Goal: Task Accomplishment & Management: Complete application form

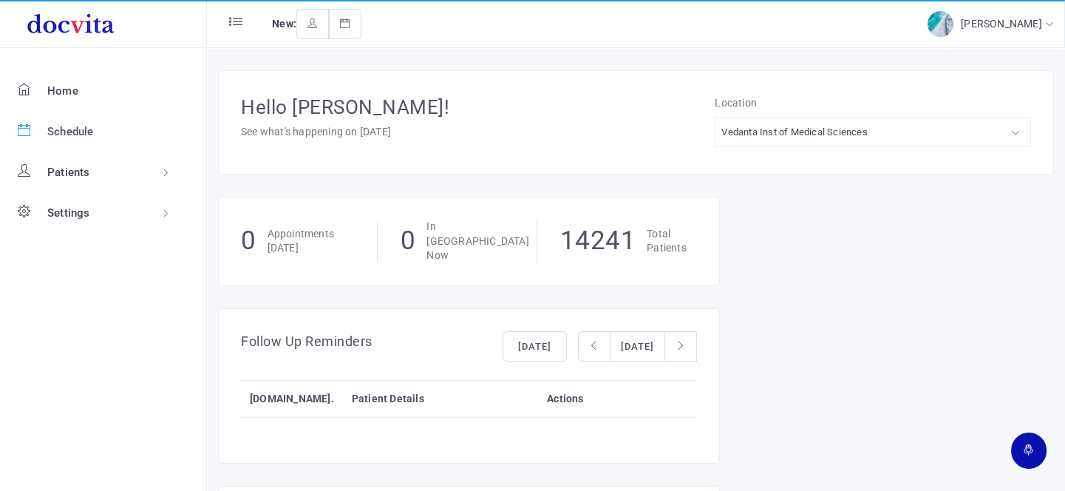
click at [81, 132] on span "Schedule" at bounding box center [70, 131] width 47 height 13
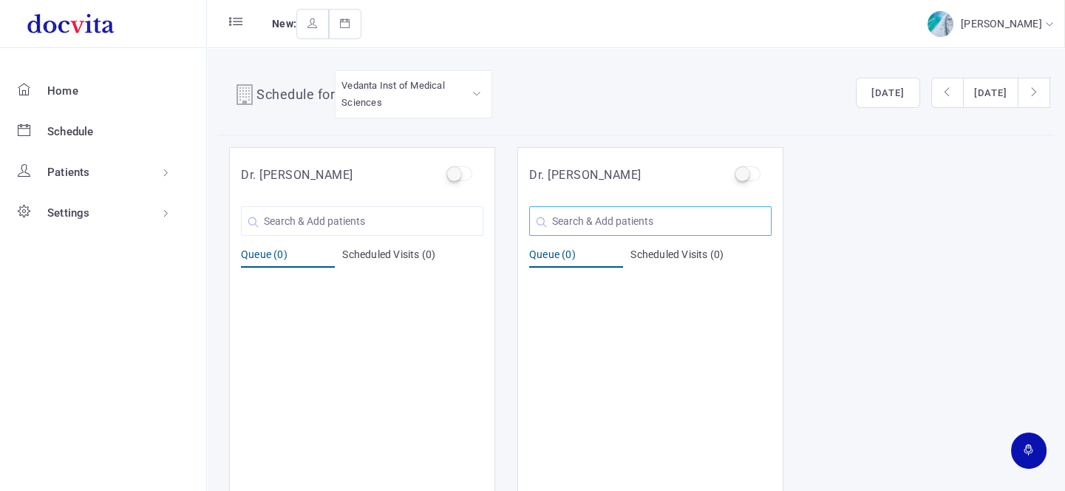
click at [592, 217] on input "text" at bounding box center [650, 221] width 242 height 30
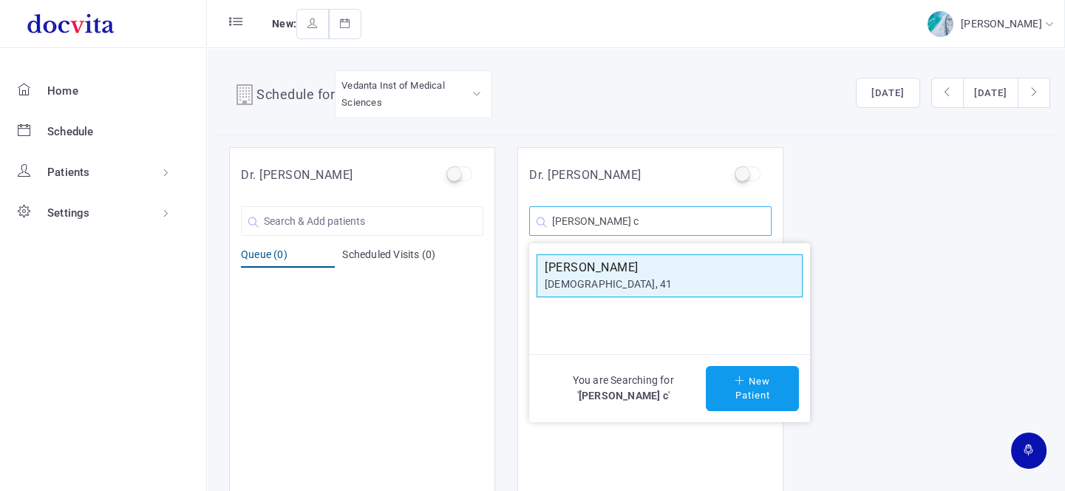
type input "Dharmendra c"
click at [599, 282] on div "[DEMOGRAPHIC_DATA], 41" at bounding box center [670, 284] width 250 height 16
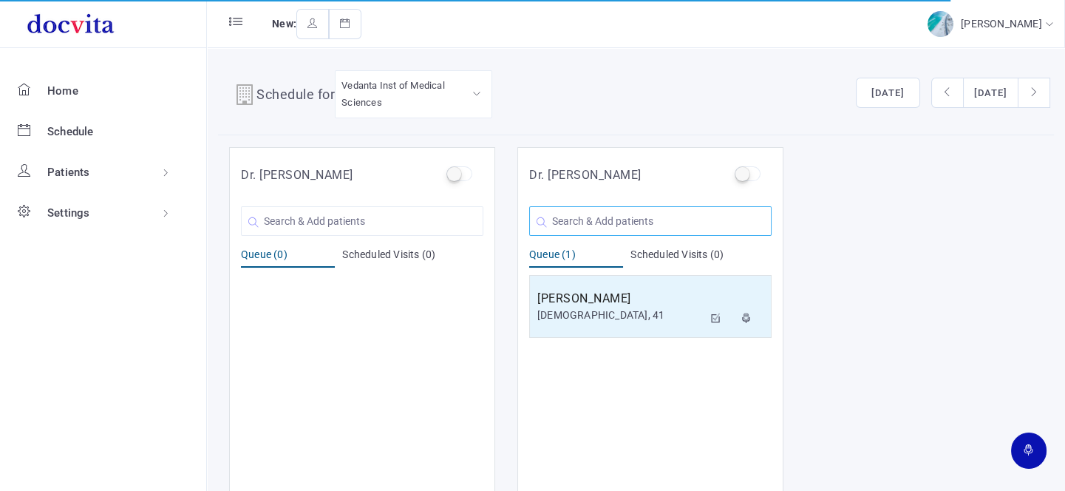
click at [619, 211] on input "text" at bounding box center [650, 221] width 242 height 30
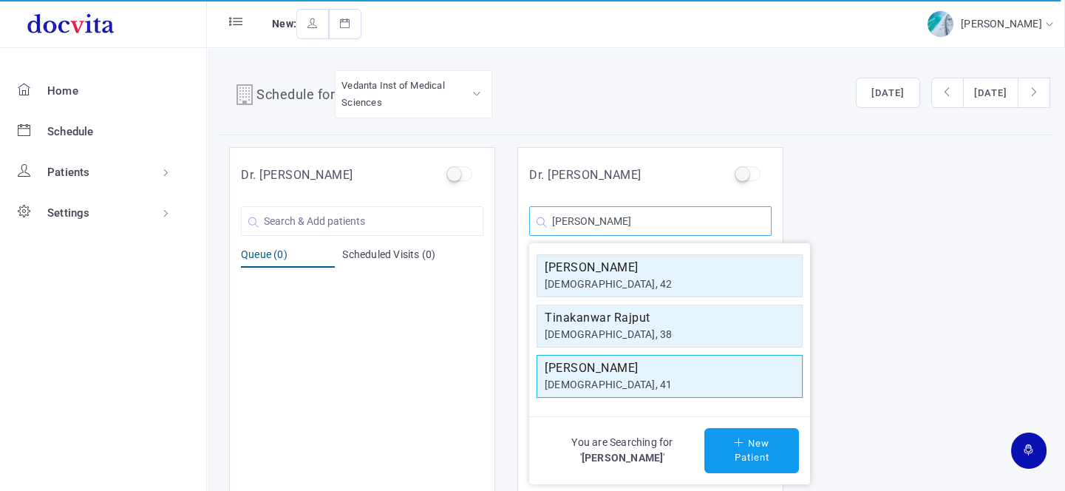
type input "Tina"
click at [646, 369] on h5 "Tinaben R Patel" at bounding box center [670, 368] width 250 height 18
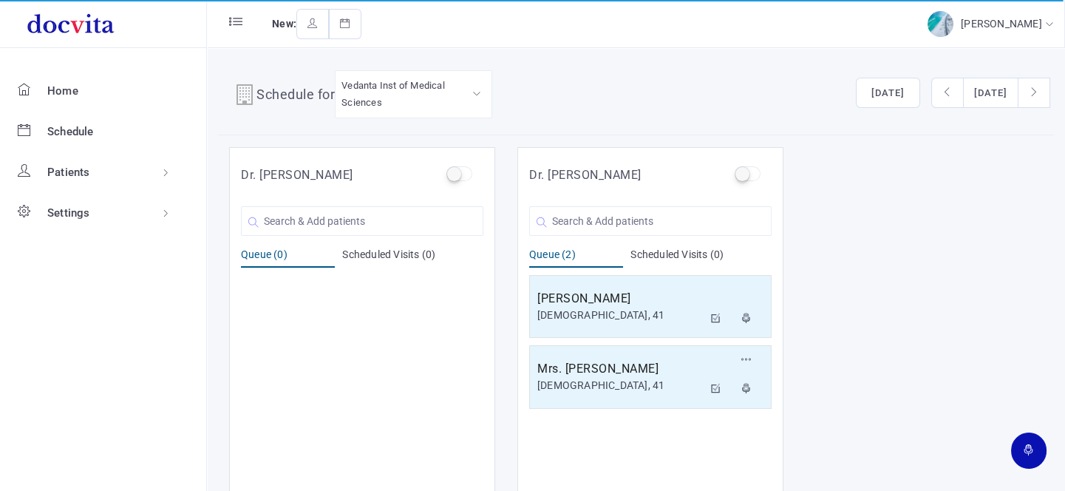
click at [646, 369] on h5 "Mrs. [PERSON_NAME]" at bounding box center [620, 369] width 166 height 18
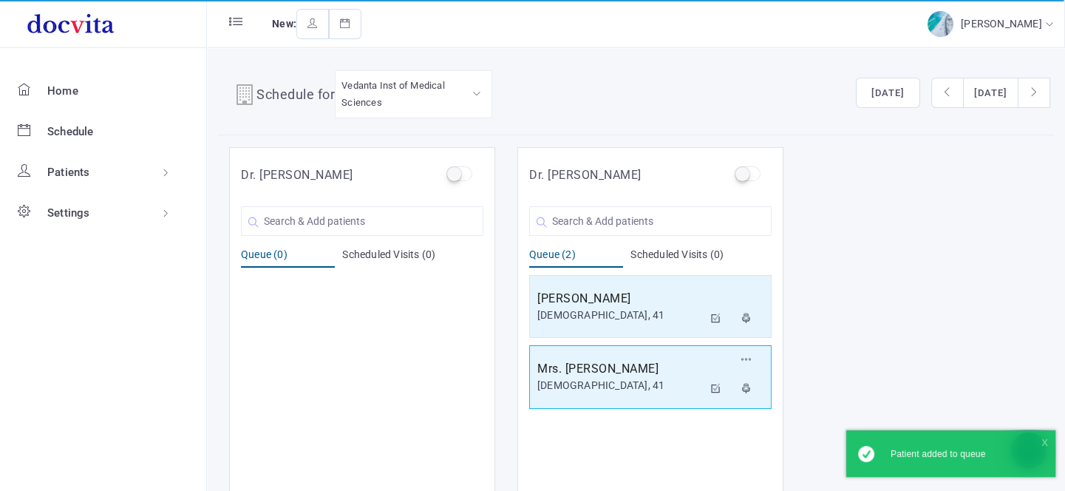
click at [607, 378] on div "[DEMOGRAPHIC_DATA], 41" at bounding box center [620, 386] width 166 height 16
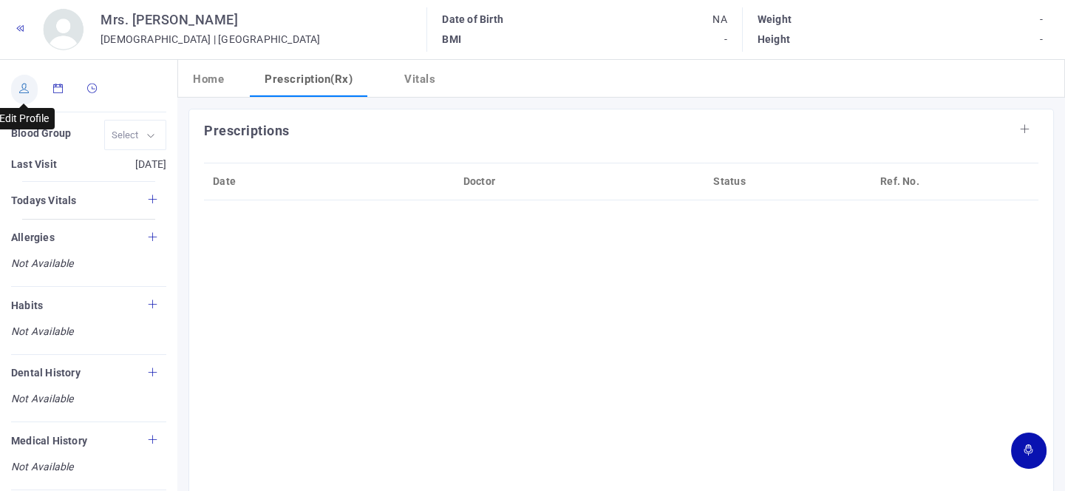
click at [21, 98] on link at bounding box center [24, 90] width 27 height 30
type input "Tinaben R Patel"
type input "41"
type input "Ahmedabad"
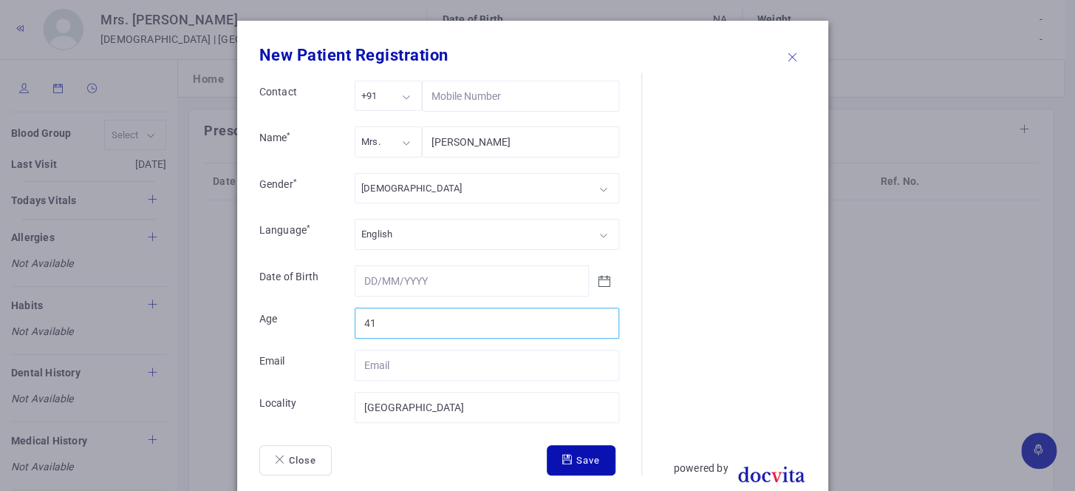
click at [385, 319] on input "41" at bounding box center [487, 322] width 265 height 31
type input "45"
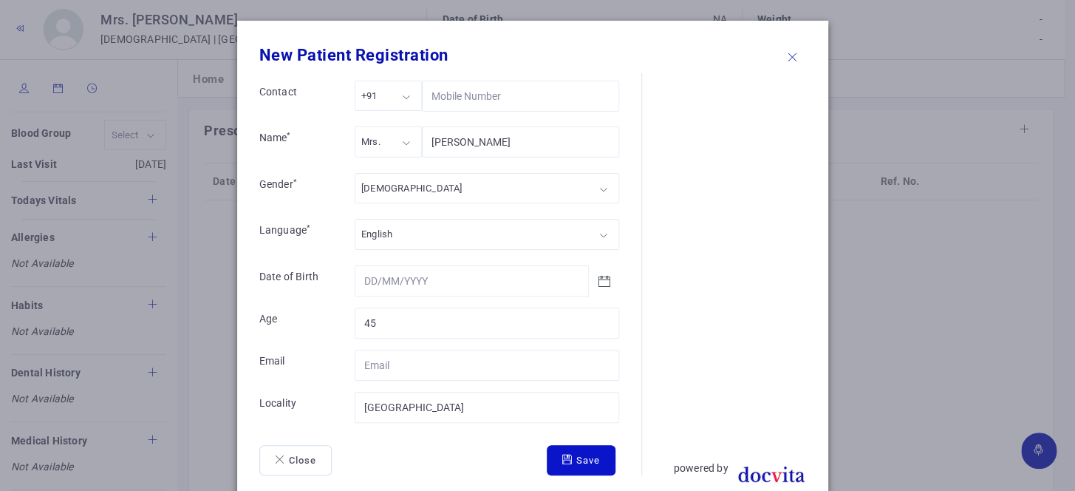
click at [556, 462] on button "Save" at bounding box center [581, 460] width 69 height 31
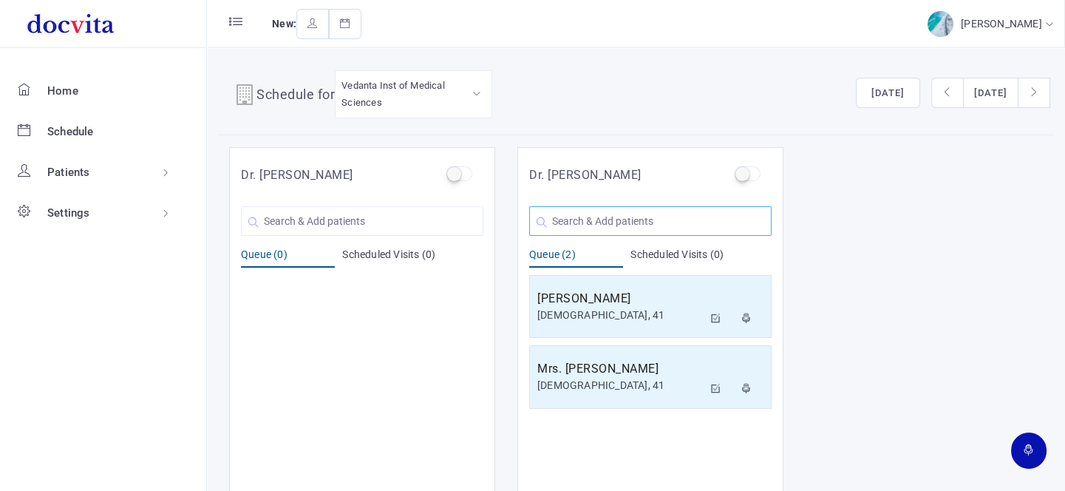
click at [692, 228] on input "text" at bounding box center [650, 221] width 242 height 30
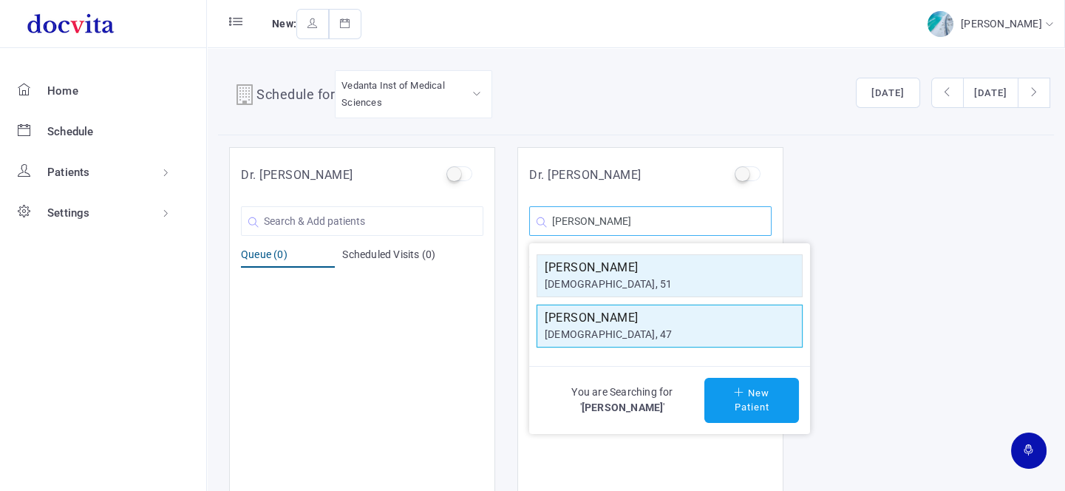
type input "Rajendra g"
click at [684, 318] on h5 "Rajendra G Patel" at bounding box center [670, 318] width 250 height 18
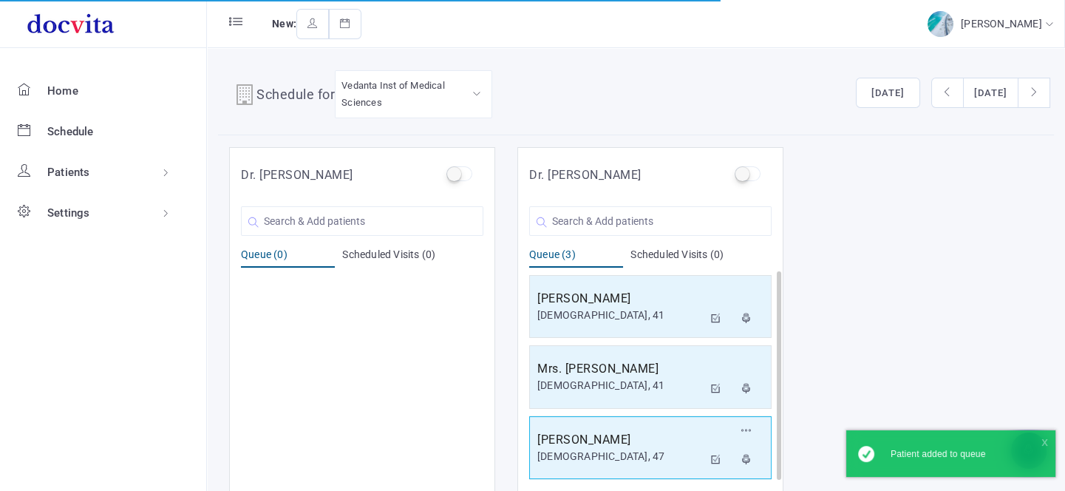
click at [645, 452] on div "[DEMOGRAPHIC_DATA], 47" at bounding box center [620, 457] width 166 height 16
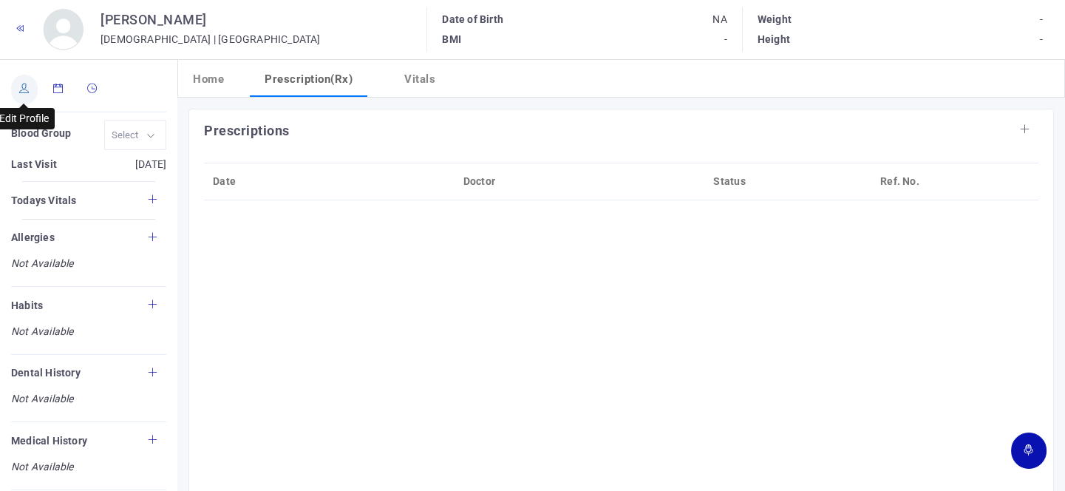
click at [30, 96] on link at bounding box center [24, 90] width 27 height 30
type input "Rajendra G Patel"
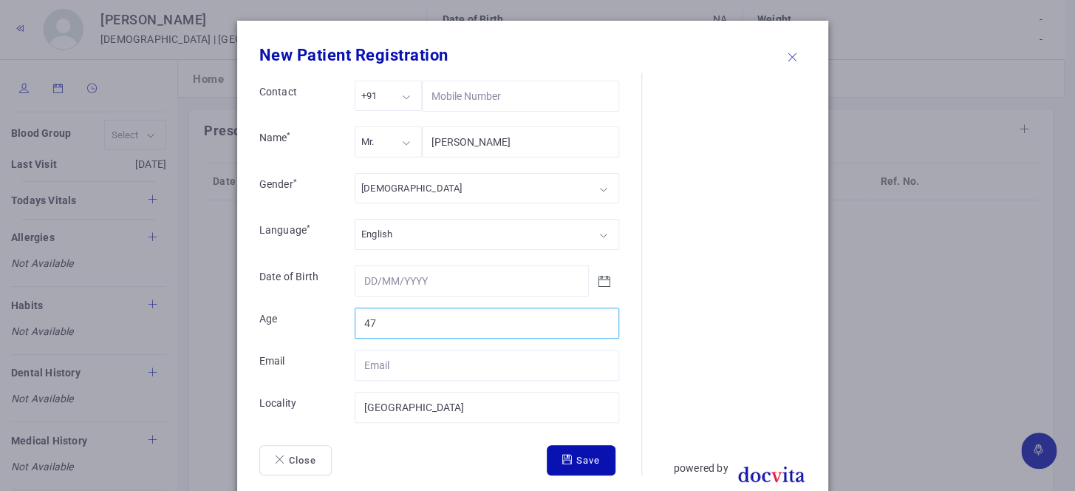
click at [423, 313] on input "47" at bounding box center [487, 322] width 265 height 31
type input "49"
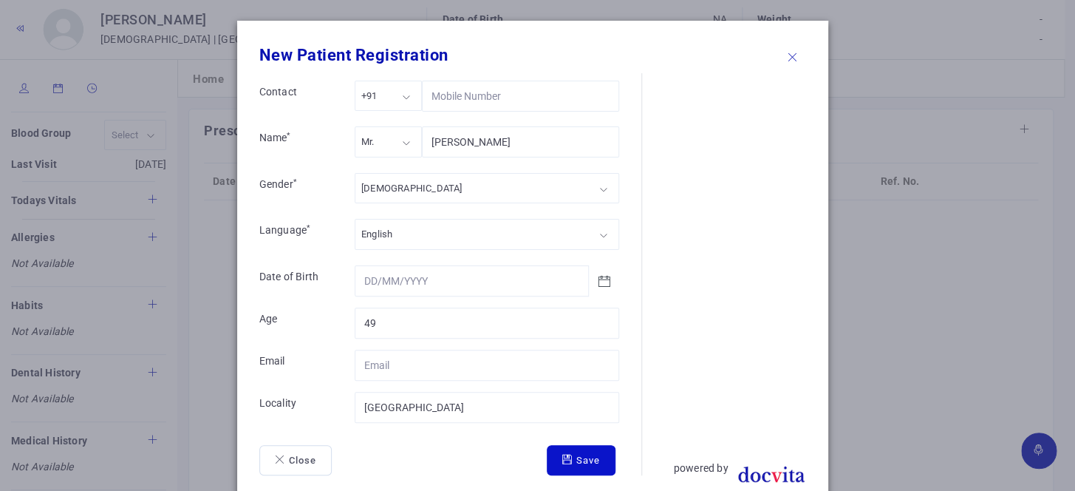
click at [596, 470] on button "Save" at bounding box center [581, 460] width 69 height 31
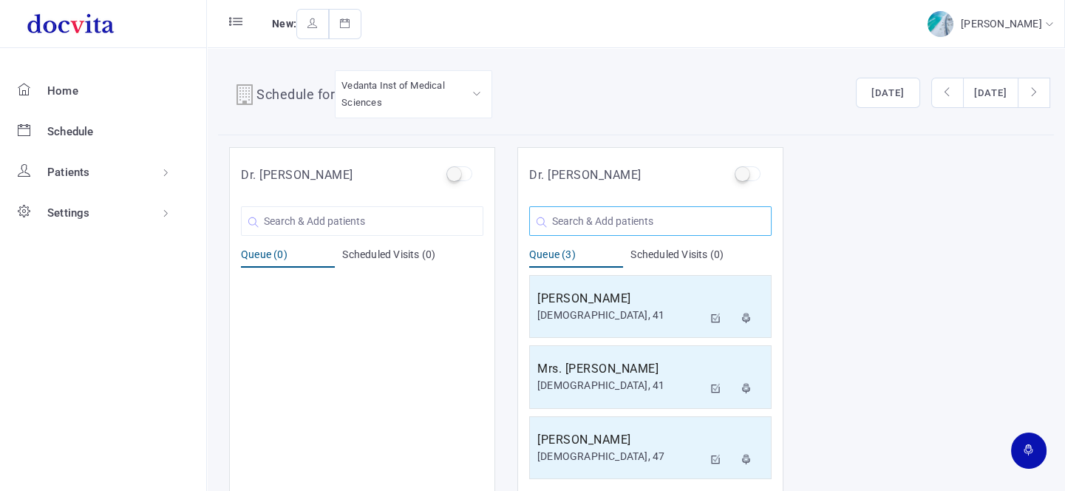
click at [560, 214] on input "text" at bounding box center [650, 221] width 242 height 30
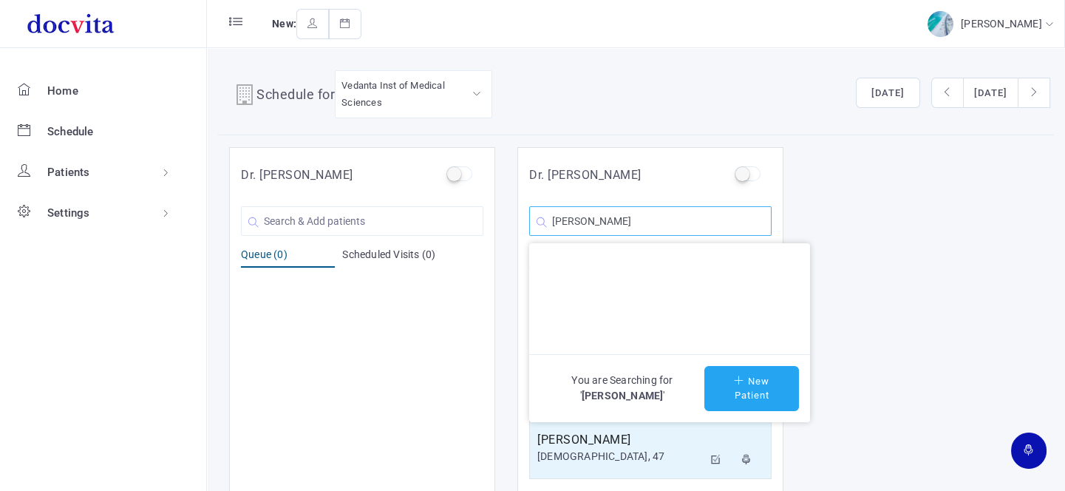
type input "Bharat J Parikh"
click at [743, 391] on button "New Patient" at bounding box center [751, 388] width 95 height 45
type input "Bharat J Parikh"
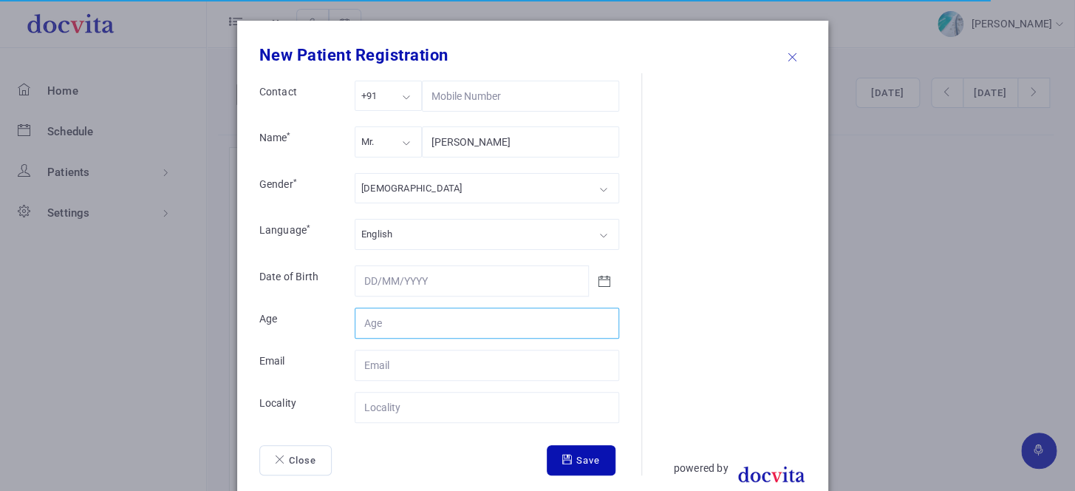
click at [409, 330] on input "Contact" at bounding box center [487, 322] width 265 height 31
type input "77"
click at [406, 415] on input "Contact" at bounding box center [487, 407] width 265 height 31
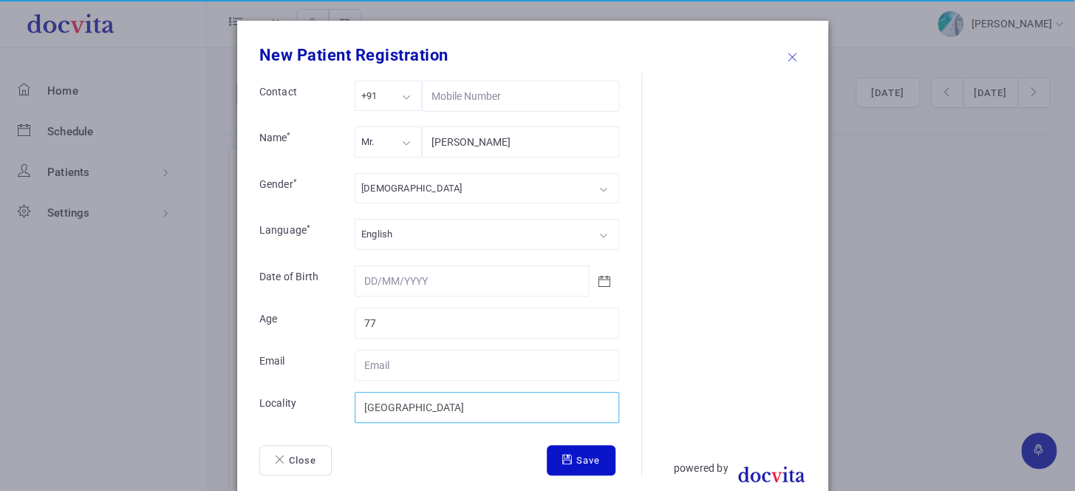
type input "Ahemdabad"
click at [598, 469] on button "Save" at bounding box center [581, 460] width 69 height 31
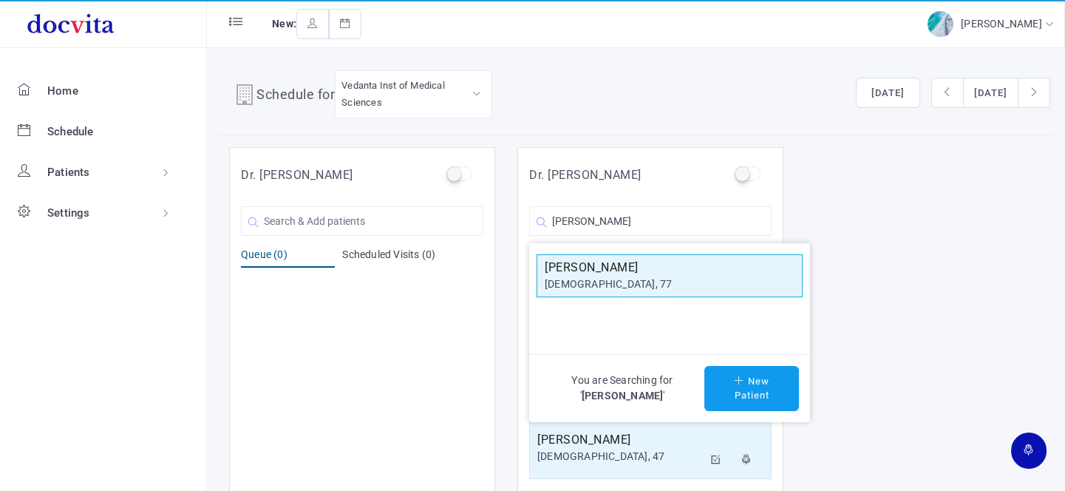
click at [643, 277] on div "male, 77" at bounding box center [670, 284] width 250 height 16
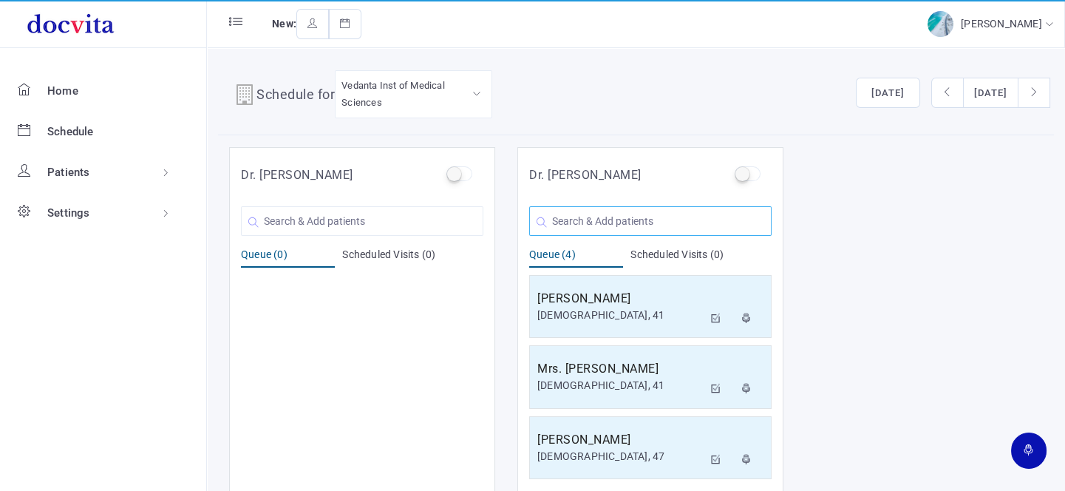
click at [638, 214] on input "text" at bounding box center [650, 221] width 242 height 30
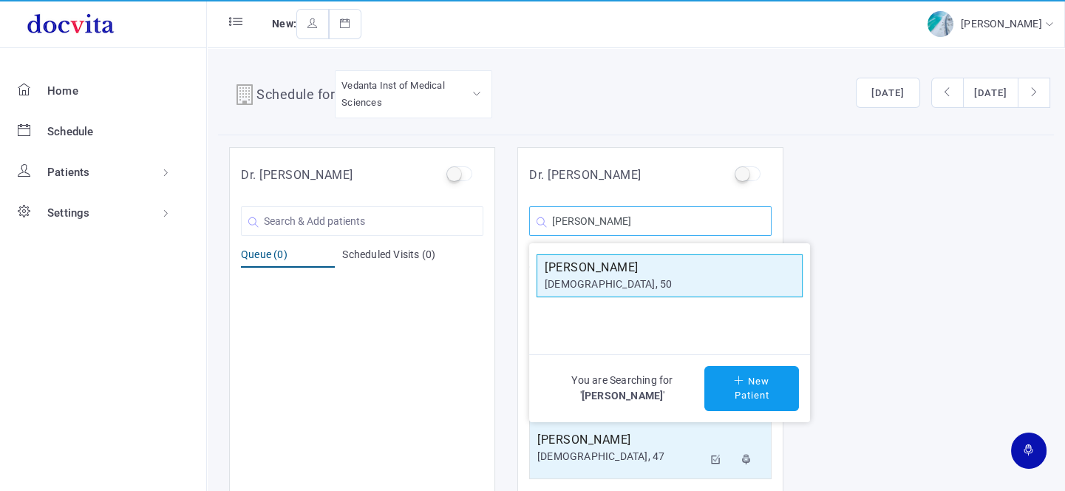
type input "Jignesh c shah"
click at [604, 290] on div "[DEMOGRAPHIC_DATA], 50" at bounding box center [670, 284] width 250 height 16
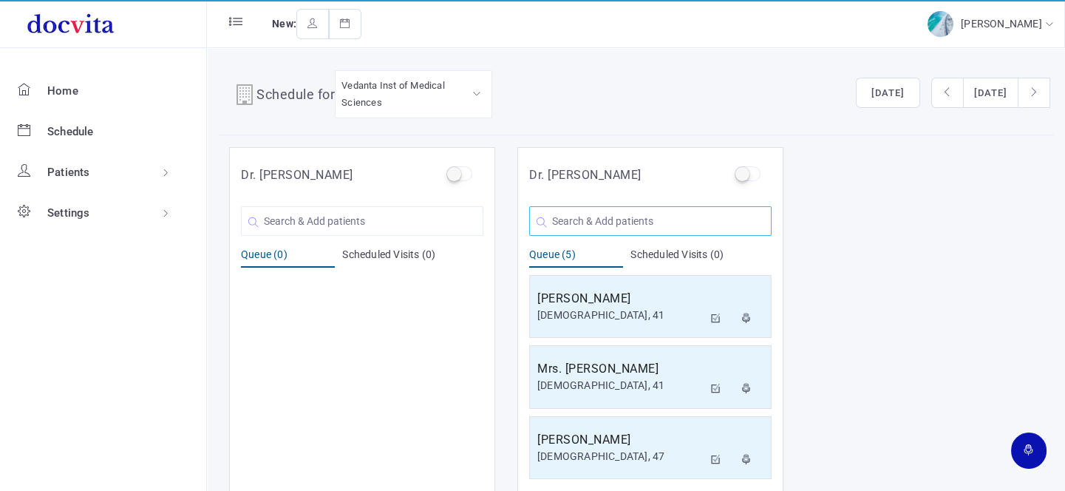
click at [606, 214] on input "text" at bounding box center [650, 221] width 242 height 30
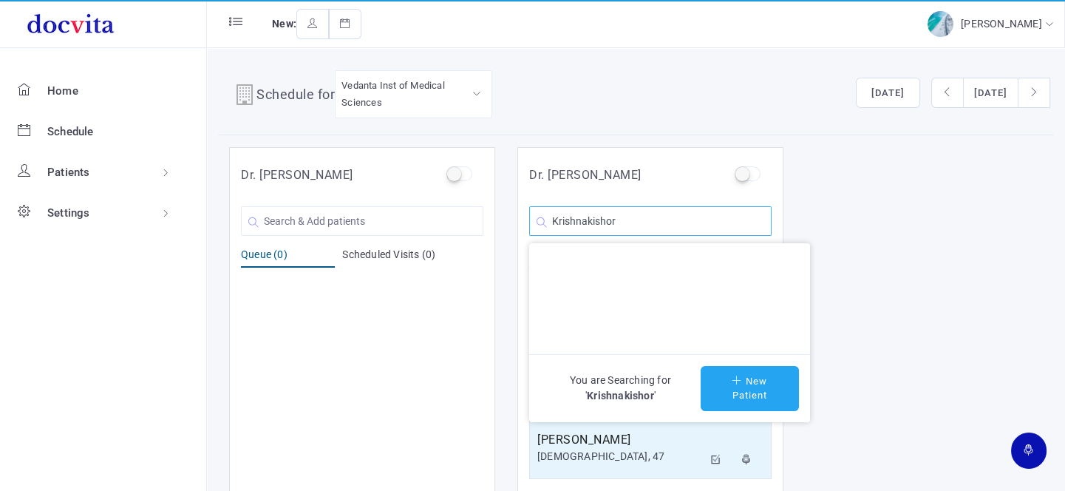
type input "Krishnakishor"
click at [732, 381] on icon at bounding box center [739, 380] width 14 height 10
type input "Krishnakishor"
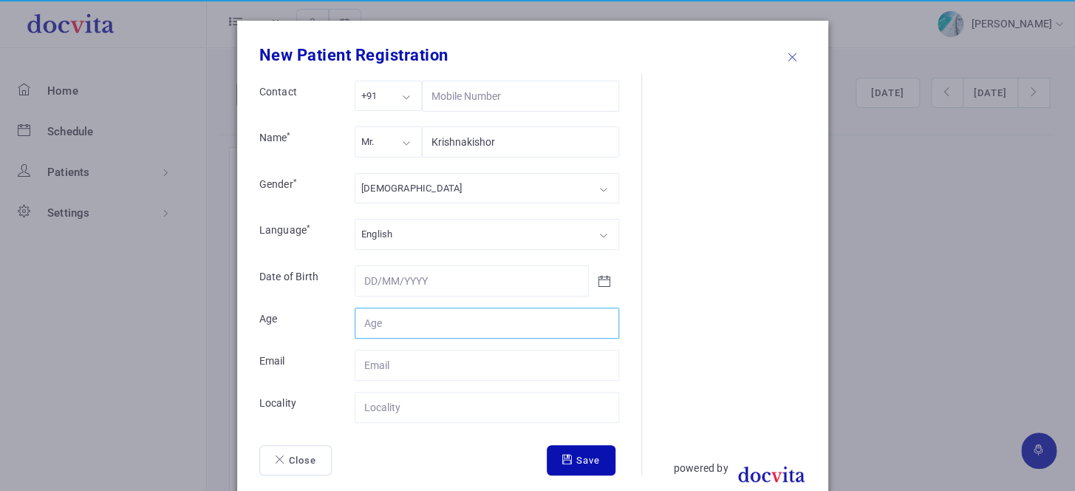
click at [435, 319] on input "Contact" at bounding box center [487, 322] width 265 height 31
type input "47"
click at [431, 408] on input "Contact" at bounding box center [487, 407] width 265 height 31
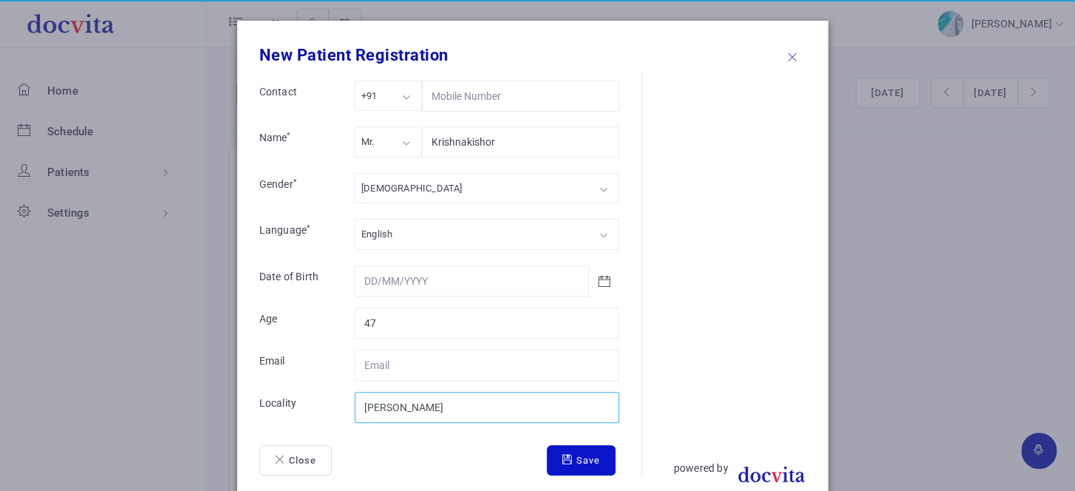
type input "Vrundavan"
click at [568, 453] on button "Save" at bounding box center [581, 460] width 69 height 31
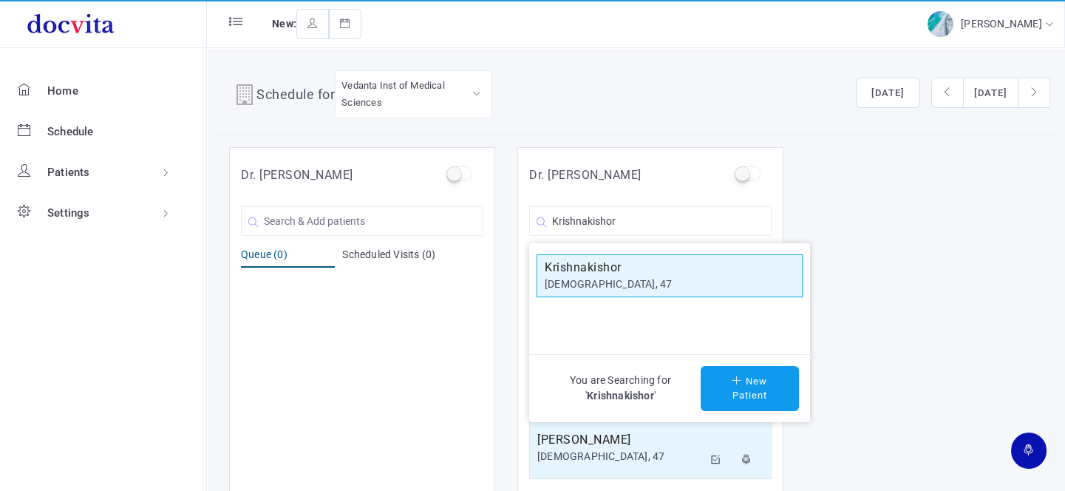
click at [648, 268] on h5 "Krishnakishor" at bounding box center [670, 268] width 250 height 18
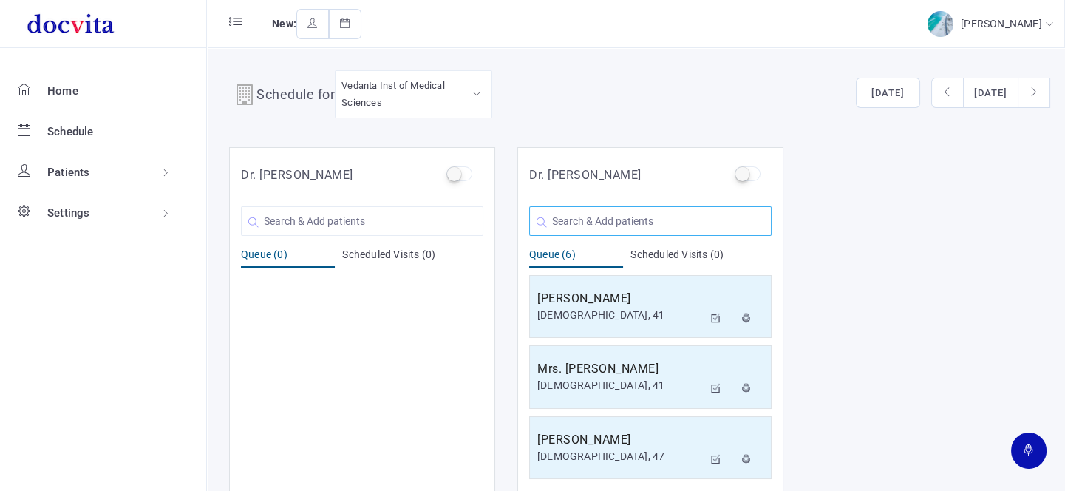
click at [608, 212] on input "text" at bounding box center [650, 221] width 242 height 30
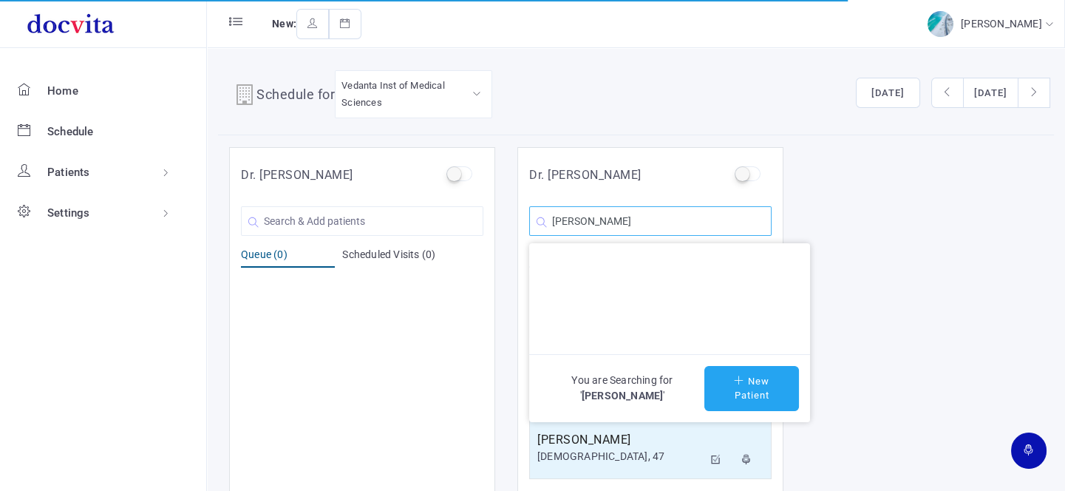
type input "Rasilaben G Singh"
click at [744, 401] on button "New Patient" at bounding box center [751, 388] width 95 height 45
type input "Rasilaben G Singh"
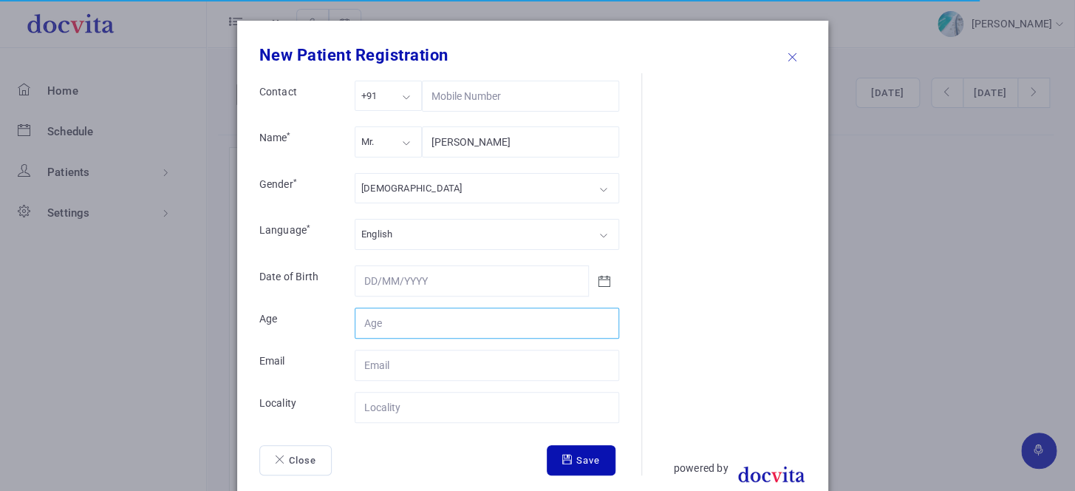
click at [471, 321] on input "Contact" at bounding box center [487, 322] width 265 height 31
type input "68"
click at [395, 142] on div "Mr." at bounding box center [388, 141] width 67 height 30
click at [429, 184] on div "[DEMOGRAPHIC_DATA]" at bounding box center [487, 188] width 265 height 30
click at [435, 408] on input "Contact" at bounding box center [487, 407] width 265 height 31
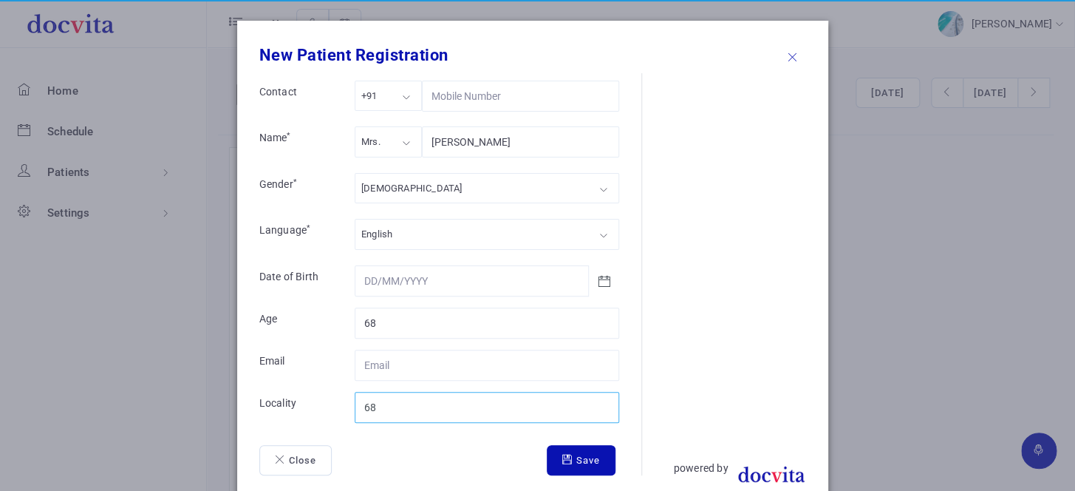
type input "6"
type input "Palanpur"
click at [576, 459] on button "Save" at bounding box center [581, 460] width 69 height 31
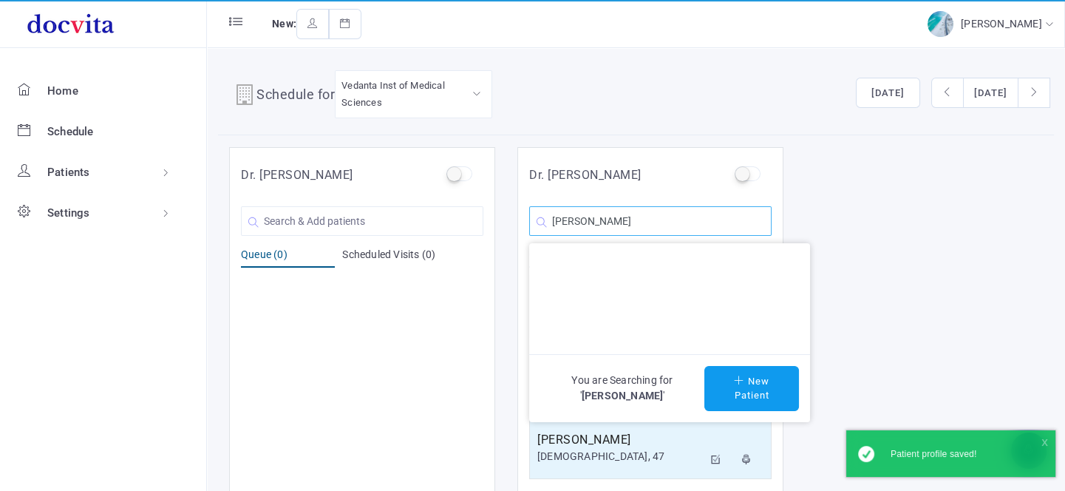
click at [701, 228] on input "Rasilaben G Singh" at bounding box center [650, 221] width 242 height 30
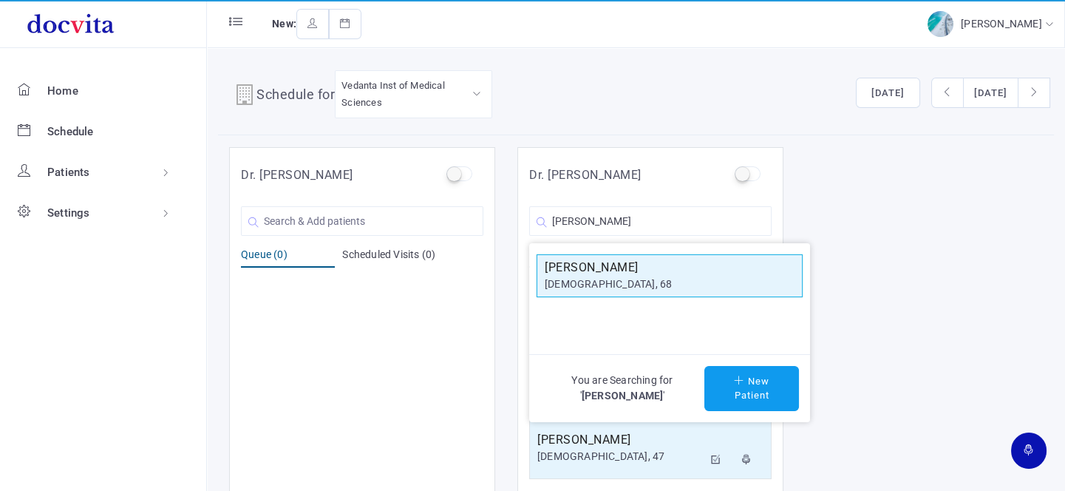
click at [672, 273] on h5 "Rasilaben G Singh" at bounding box center [670, 268] width 250 height 18
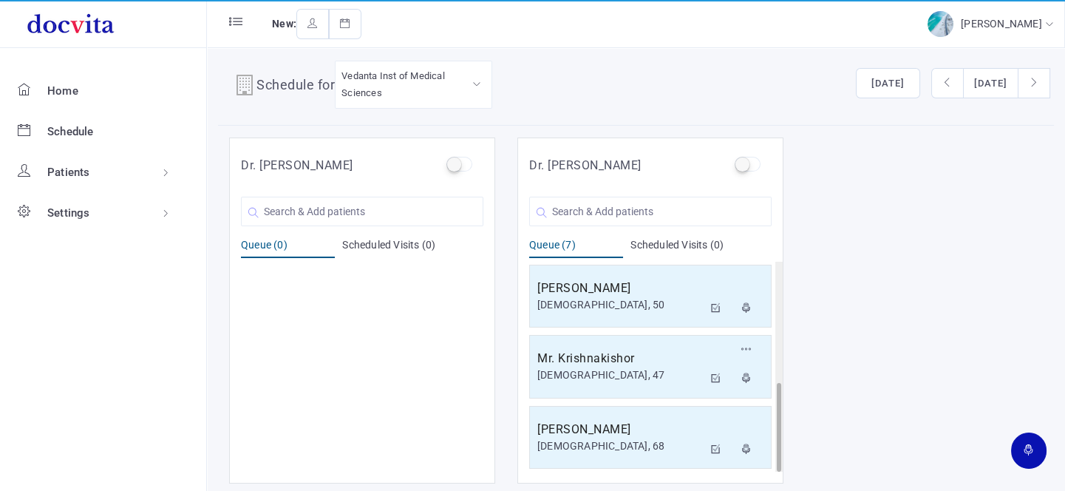
scroll to position [12, 0]
click at [611, 207] on input "text" at bounding box center [650, 209] width 242 height 30
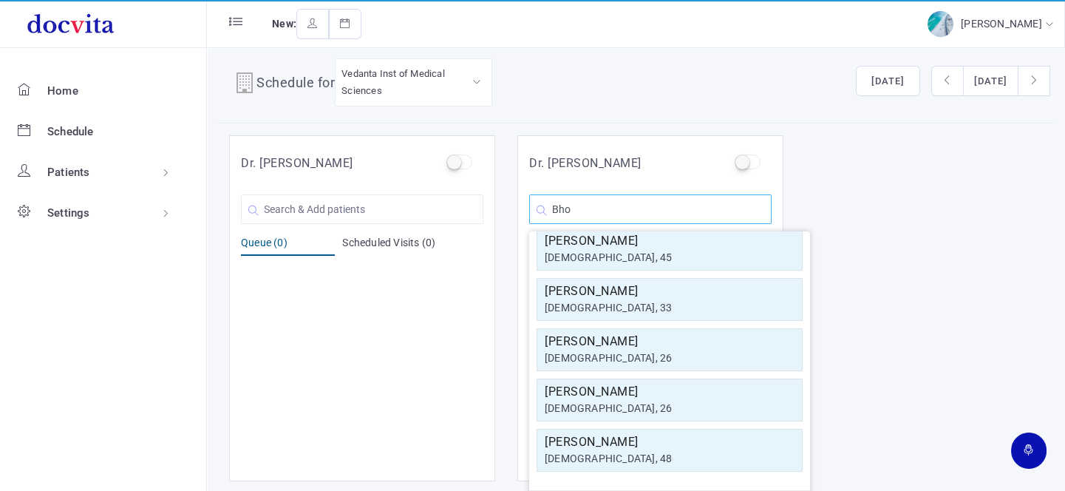
scroll to position [0, 0]
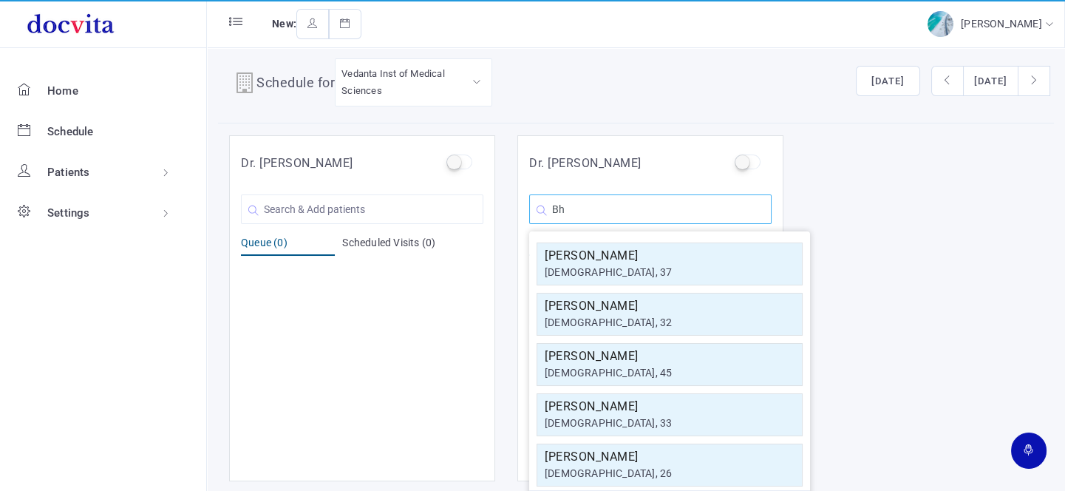
type input "B"
type input "S"
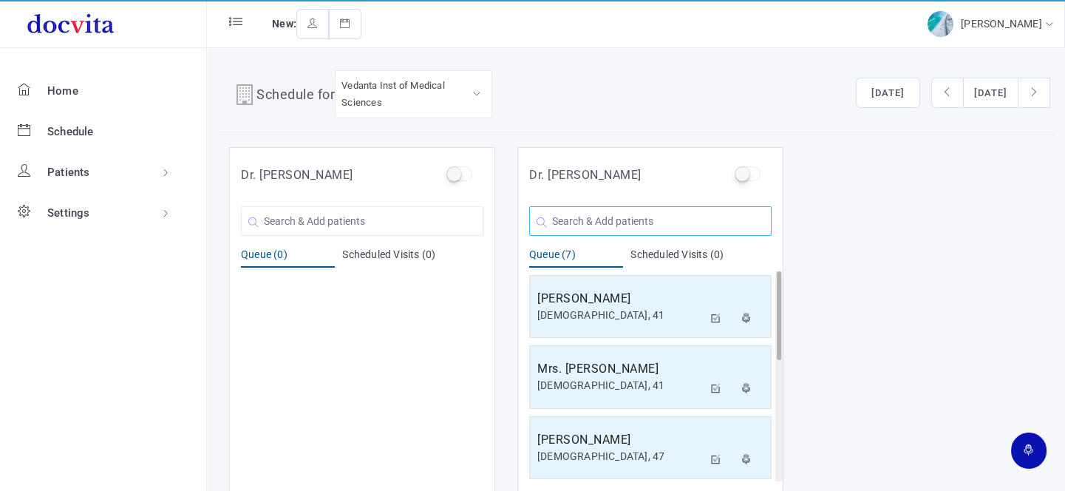
click at [615, 212] on input "text" at bounding box center [650, 221] width 242 height 30
click at [616, 220] on input "text" at bounding box center [650, 221] width 242 height 30
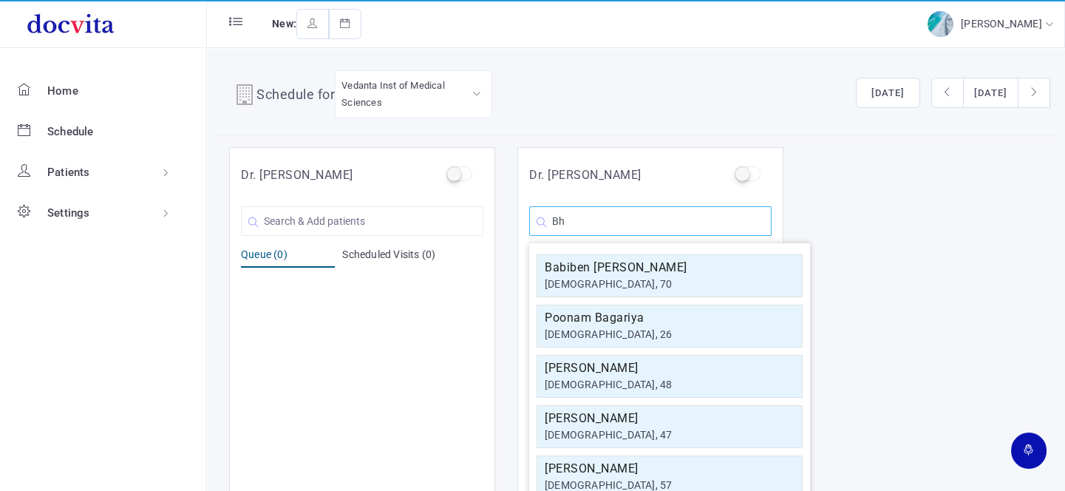
type input "B"
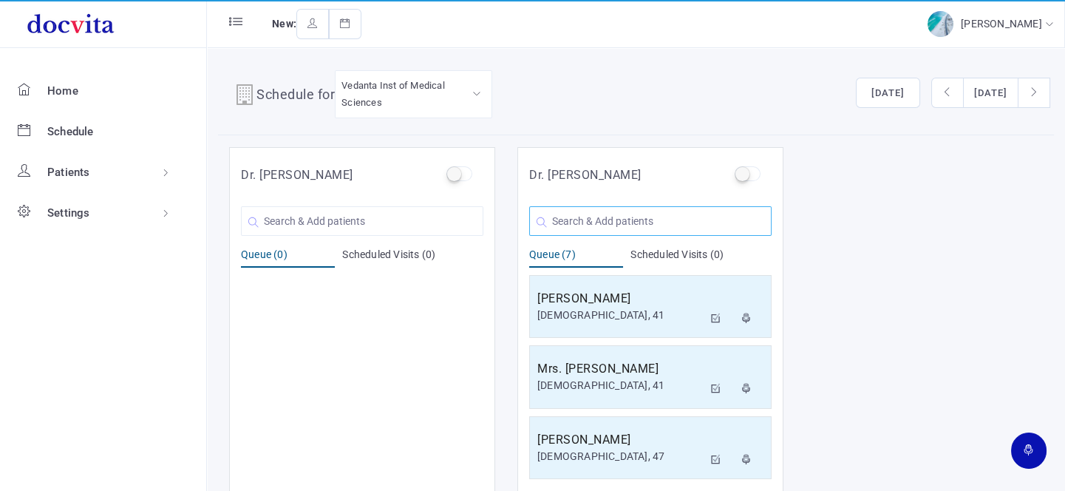
click at [640, 222] on input "text" at bounding box center [650, 221] width 242 height 30
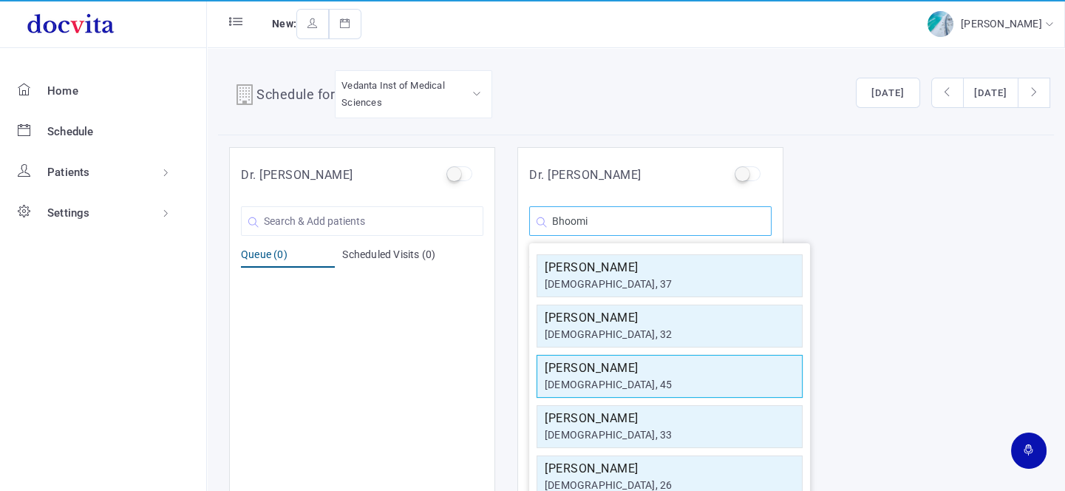
type input "Bhoomi"
click at [631, 374] on h5 "[PERSON_NAME]" at bounding box center [670, 368] width 250 height 18
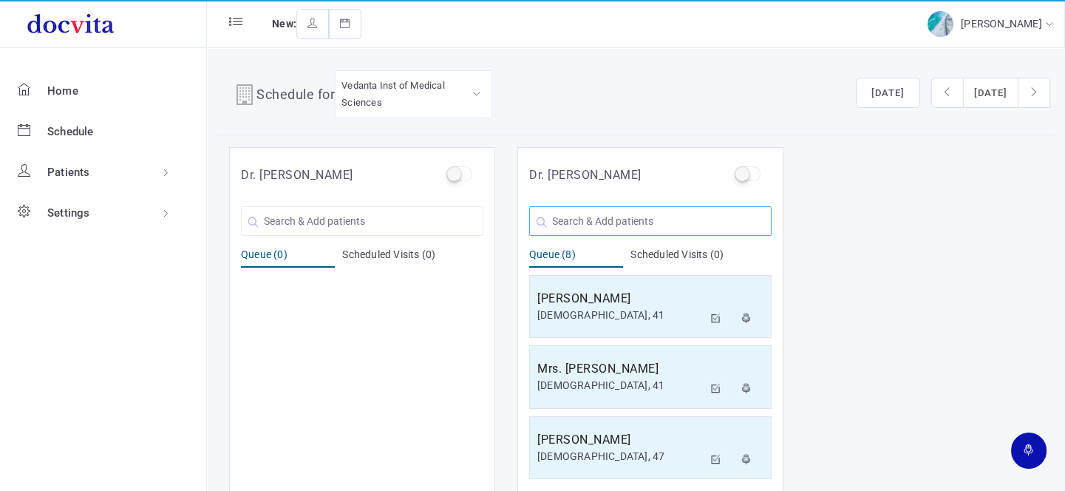
click at [616, 213] on input "text" at bounding box center [650, 221] width 242 height 30
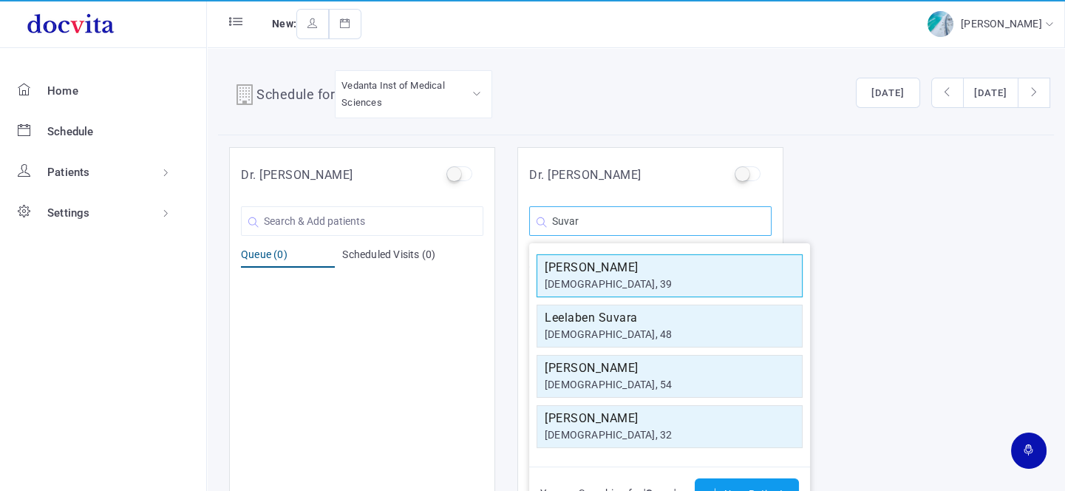
type input "Suvar"
click at [607, 272] on h5 "[PERSON_NAME]" at bounding box center [670, 268] width 250 height 18
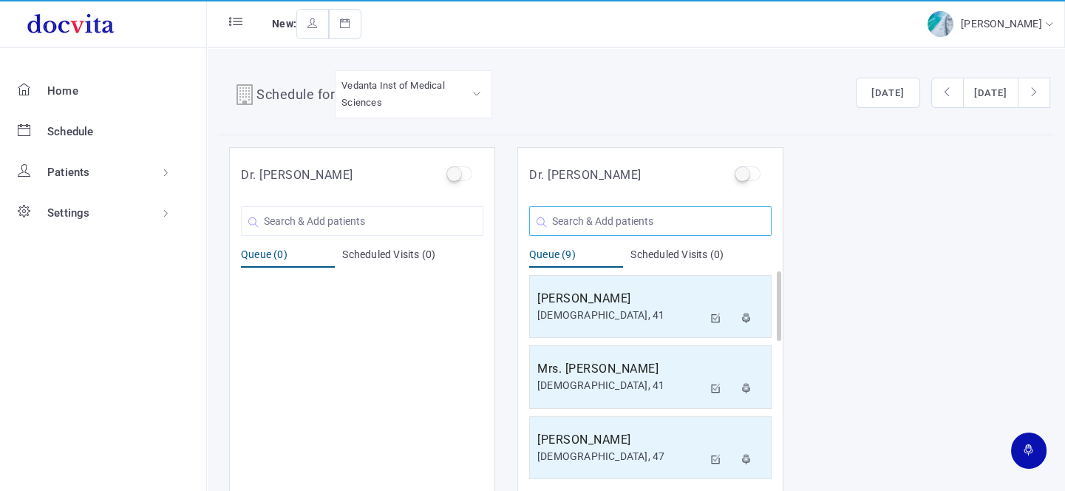
click at [653, 215] on input "text" at bounding box center [650, 221] width 242 height 30
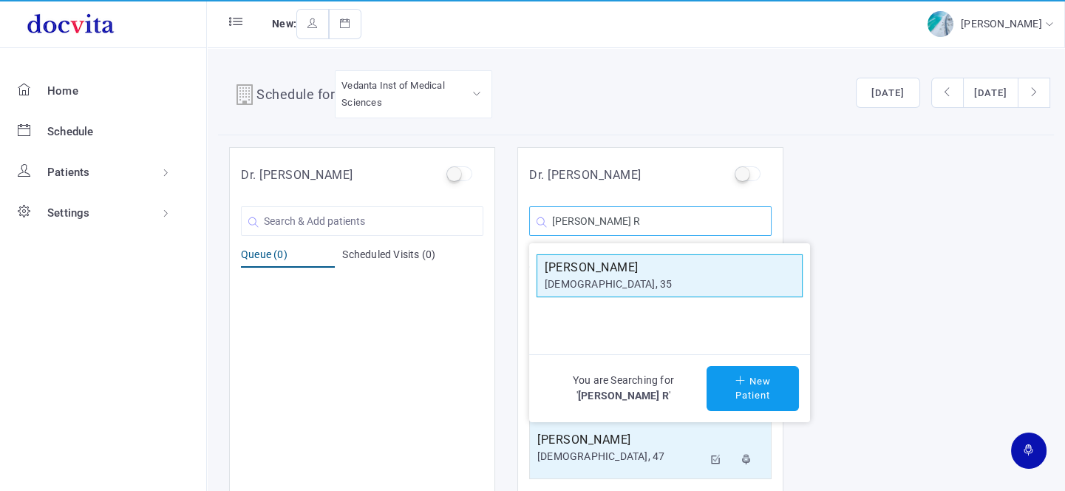
type input "[PERSON_NAME] R"
click at [642, 287] on div "[DEMOGRAPHIC_DATA], 35" at bounding box center [670, 284] width 250 height 16
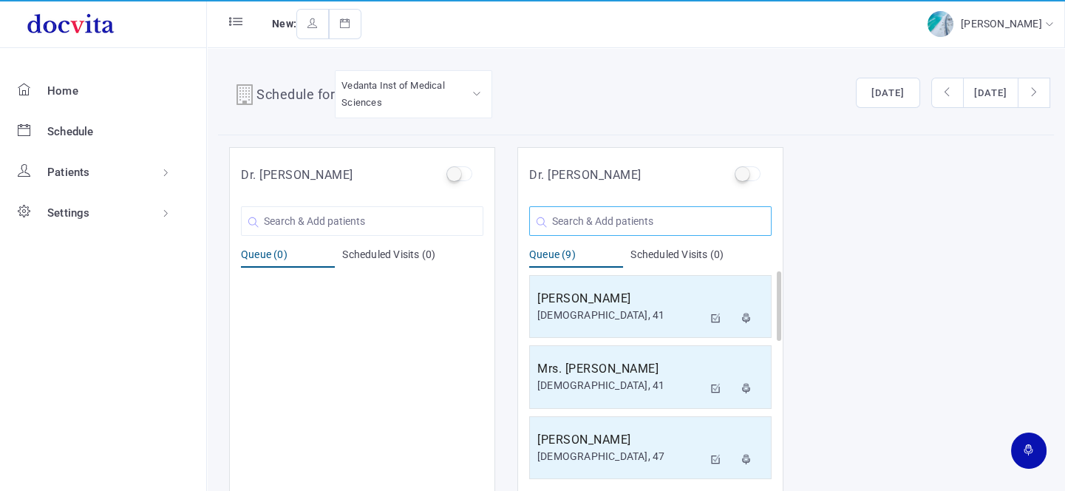
click at [615, 217] on input "text" at bounding box center [650, 221] width 242 height 30
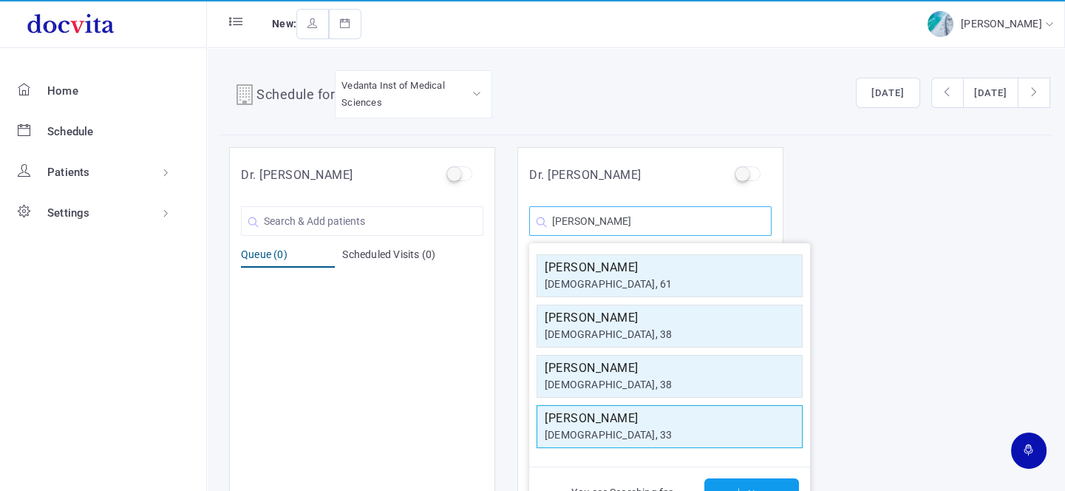
type input "[PERSON_NAME]"
click at [616, 437] on div "[DEMOGRAPHIC_DATA], 33" at bounding box center [670, 435] width 250 height 16
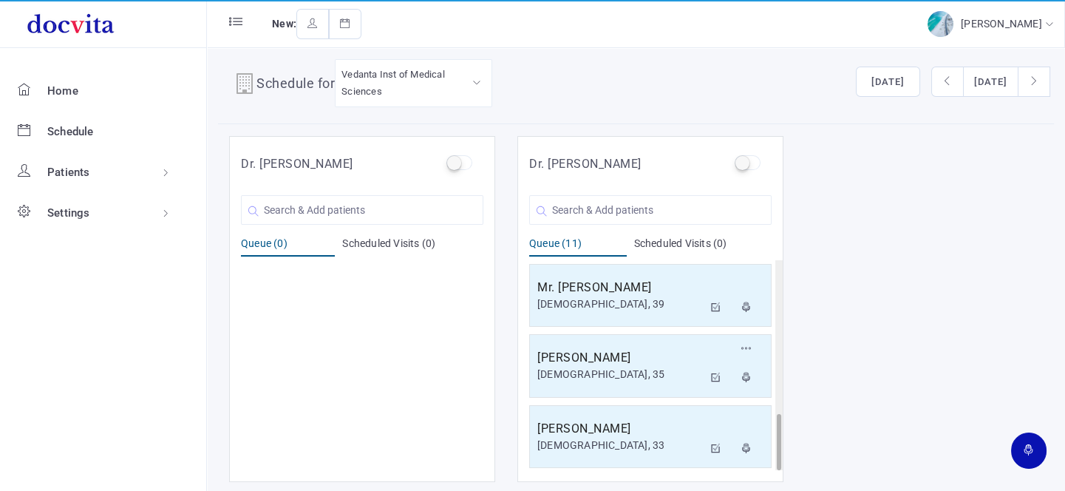
scroll to position [12, 0]
click at [597, 208] on input "text" at bounding box center [650, 209] width 242 height 30
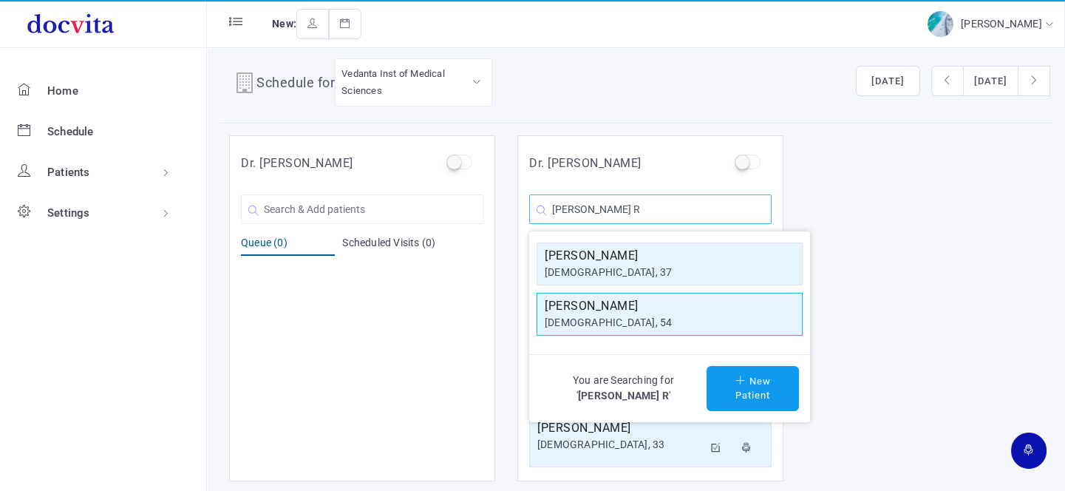
type input "[PERSON_NAME] R"
click at [593, 317] on div "[DEMOGRAPHIC_DATA], 54" at bounding box center [670, 323] width 250 height 16
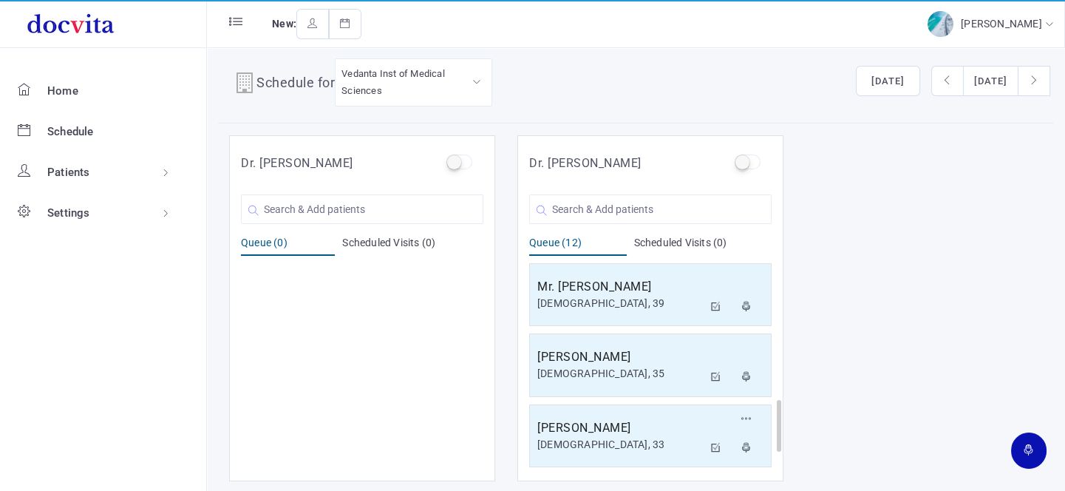
scroll to position [636, 0]
click at [590, 208] on input "text" at bounding box center [650, 209] width 242 height 30
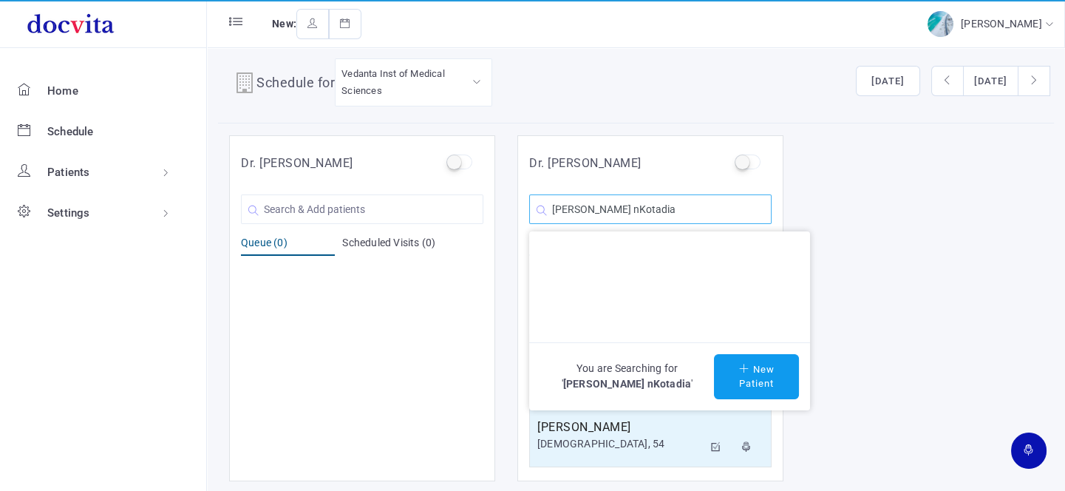
click at [608, 214] on input "[PERSON_NAME] nKotadia" at bounding box center [650, 209] width 242 height 30
type input "[PERSON_NAME]"
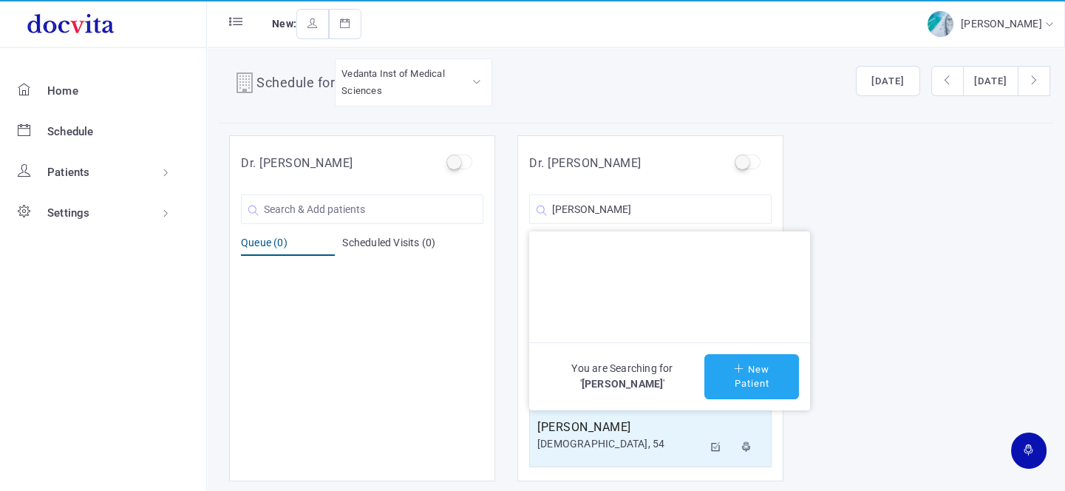
click at [735, 384] on button "New Patient" at bounding box center [751, 376] width 95 height 45
type input "[PERSON_NAME]"
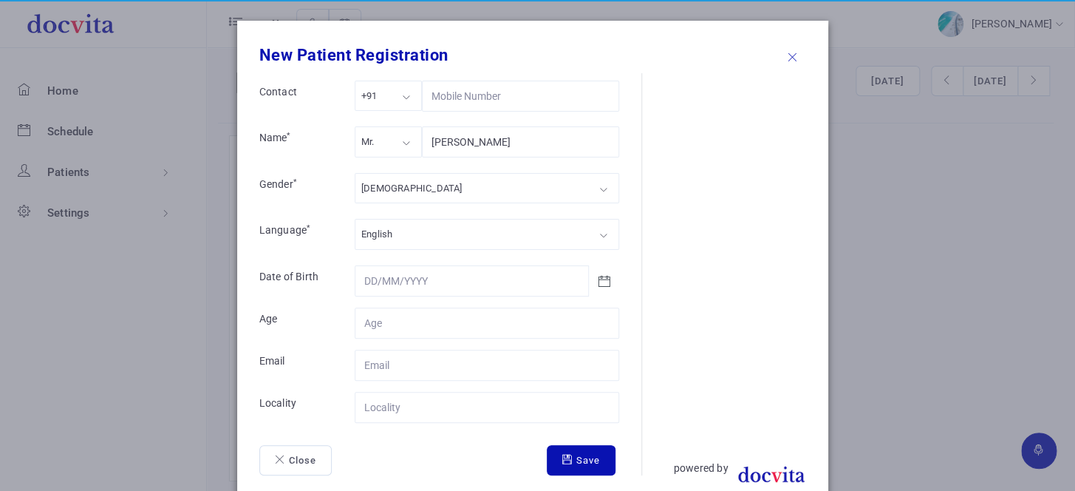
click at [387, 151] on div "Mr." at bounding box center [388, 141] width 67 height 30
click at [396, 196] on div "[DEMOGRAPHIC_DATA]" at bounding box center [487, 188] width 265 height 30
click at [379, 318] on input "Contact" at bounding box center [487, 322] width 265 height 31
type input "68"
click at [398, 406] on input "Contact" at bounding box center [487, 407] width 265 height 31
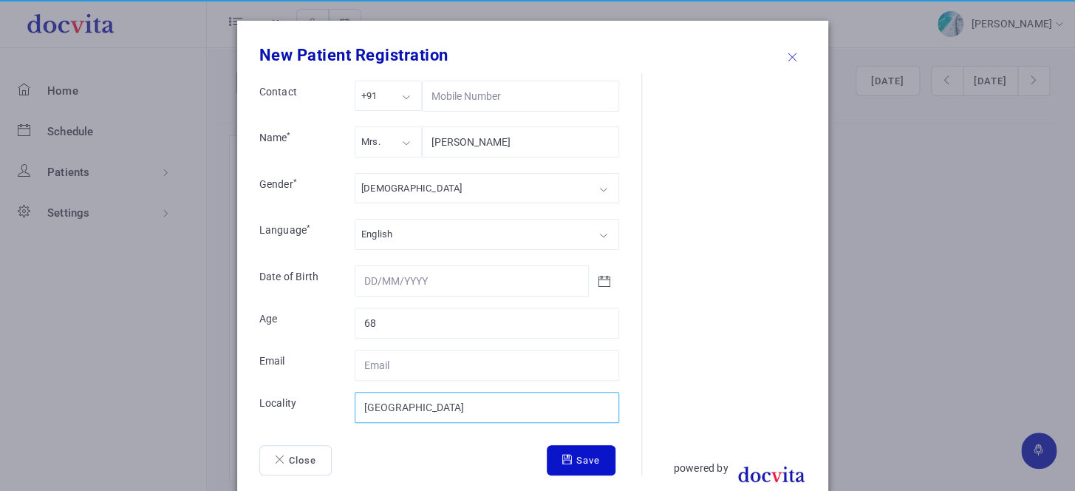
type input "[GEOGRAPHIC_DATA]"
click at [548, 459] on button "Save" at bounding box center [581, 460] width 69 height 31
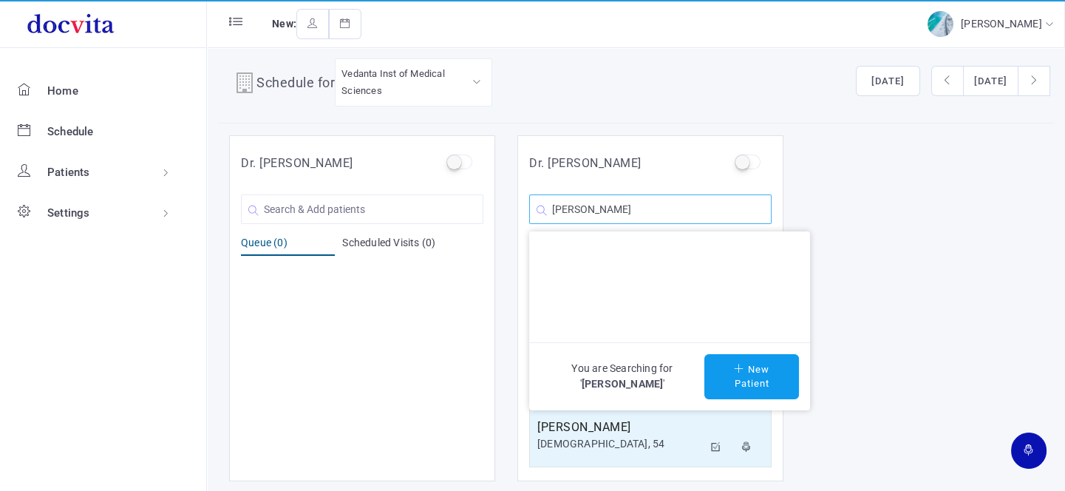
click at [736, 204] on input "[PERSON_NAME]" at bounding box center [650, 209] width 242 height 30
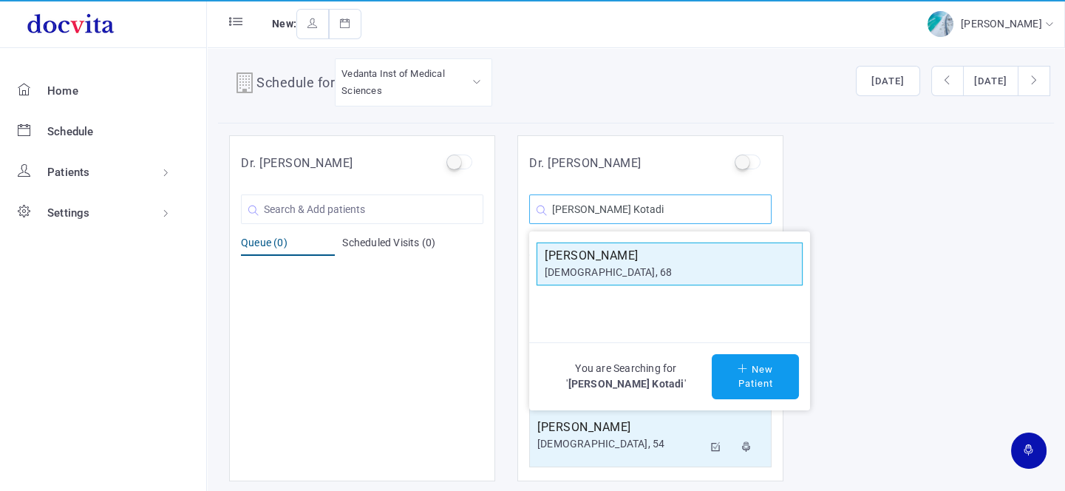
type input "[PERSON_NAME] Kotadi"
click at [672, 268] on div "[DEMOGRAPHIC_DATA], 68" at bounding box center [670, 273] width 250 height 16
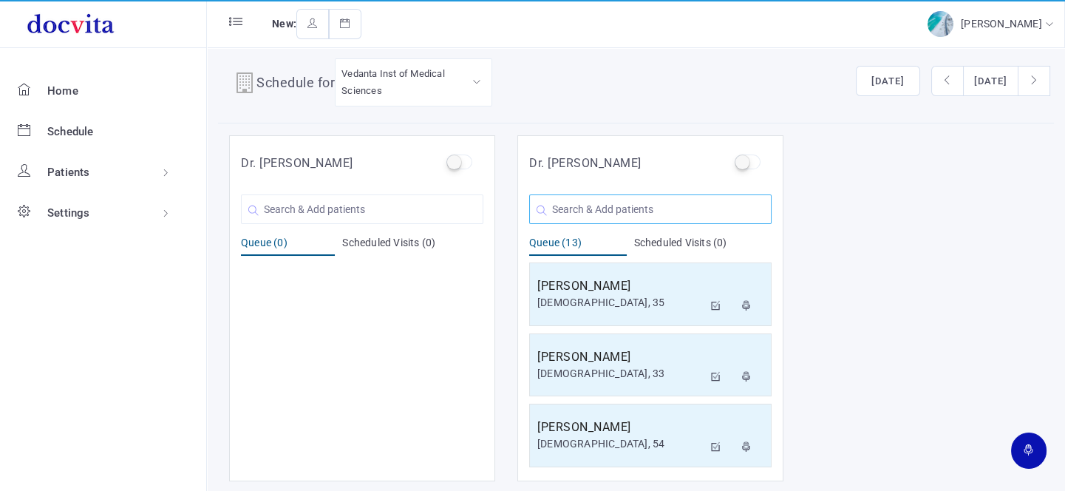
click at [551, 208] on input "text" at bounding box center [650, 209] width 242 height 30
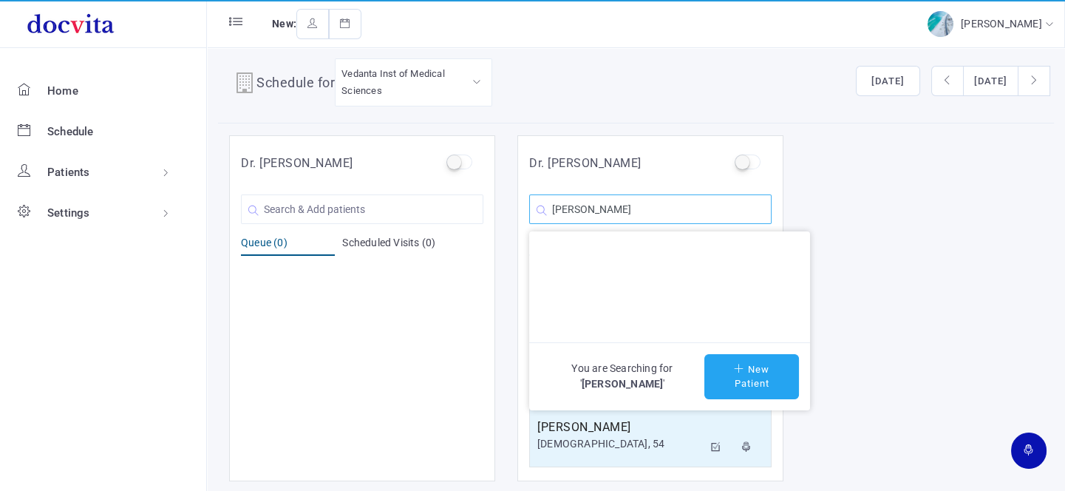
type input "[PERSON_NAME]"
click at [742, 369] on icon at bounding box center [741, 369] width 14 height 10
type input "[PERSON_NAME]"
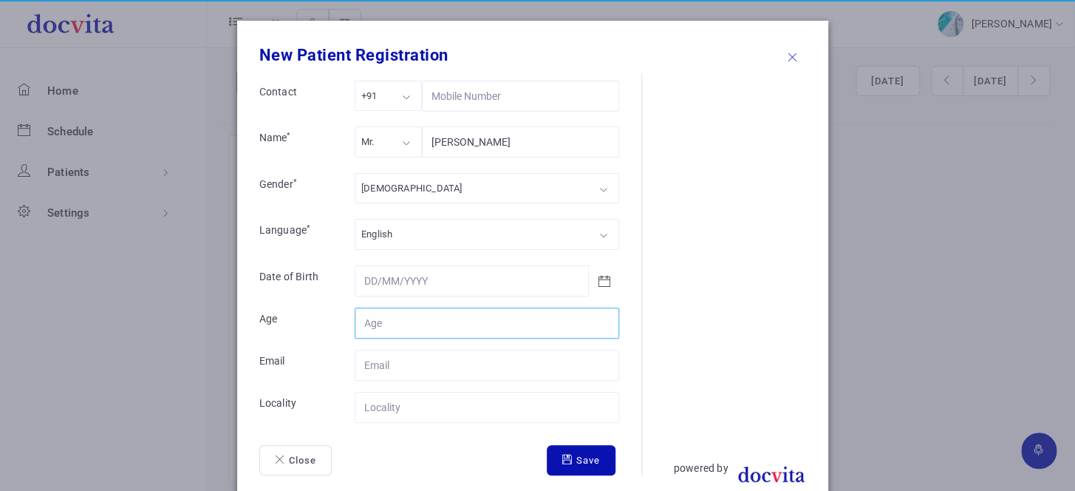
click at [430, 314] on input "Contact" at bounding box center [487, 322] width 265 height 31
type input "62"
click at [439, 407] on input "Contact" at bounding box center [487, 407] width 265 height 31
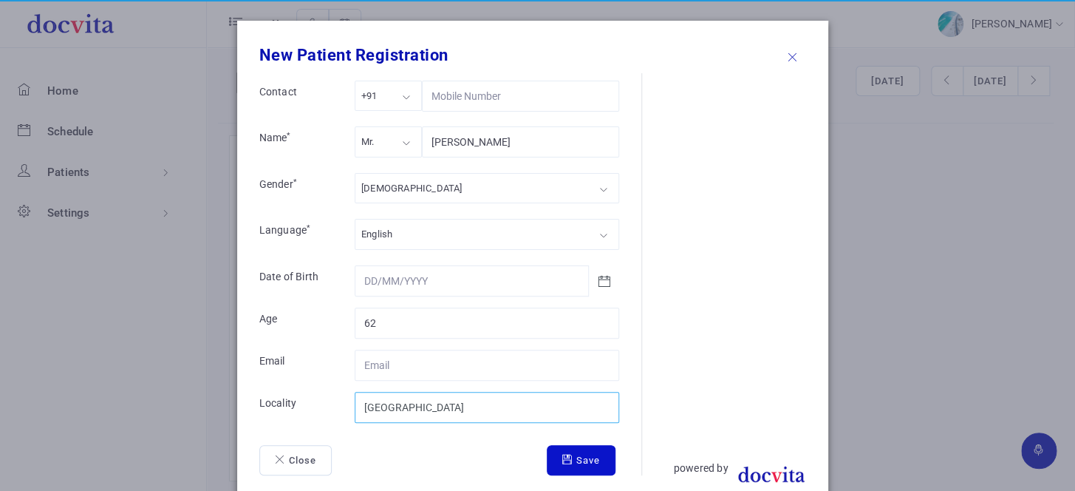
type input "[GEOGRAPHIC_DATA]"
click at [547, 450] on button "Save" at bounding box center [581, 460] width 69 height 31
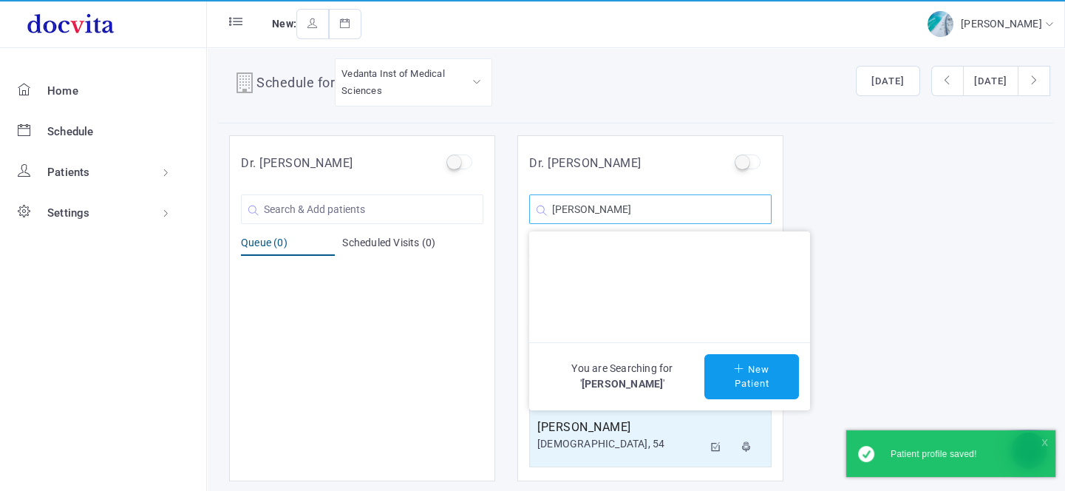
click at [650, 209] on input "[PERSON_NAME]" at bounding box center [650, 209] width 242 height 30
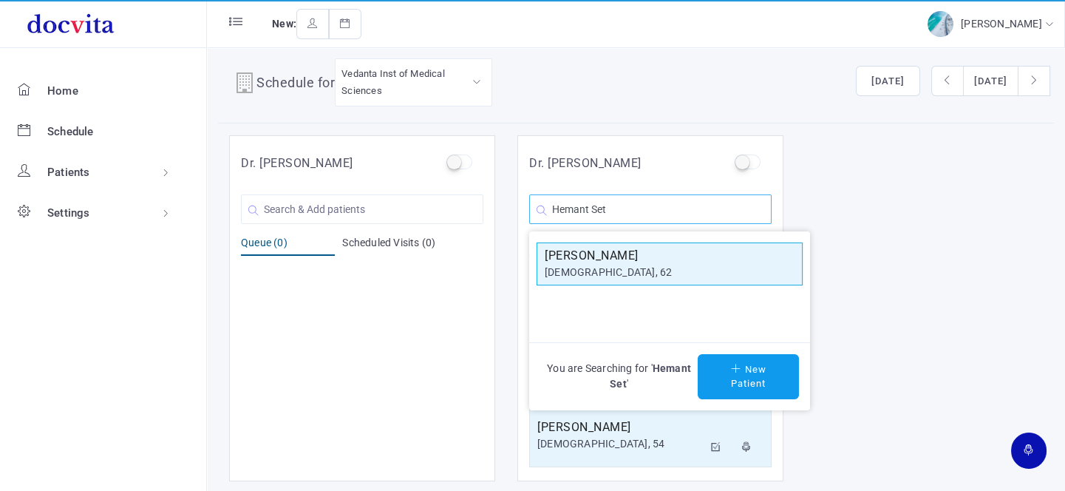
type input "Hemant Set"
click at [640, 260] on h5 "[PERSON_NAME]" at bounding box center [670, 256] width 250 height 18
